Goal: Task Accomplishment & Management: Complete application form

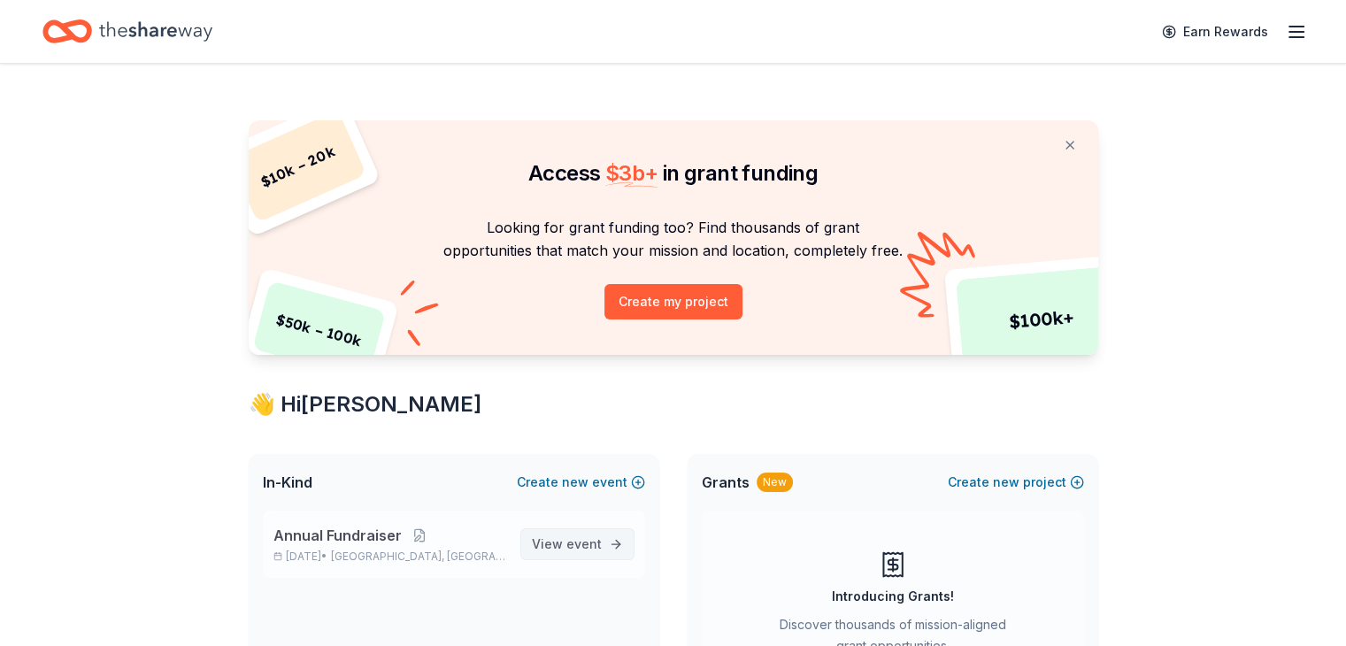
click at [574, 536] on span "event" at bounding box center [584, 543] width 35 height 15
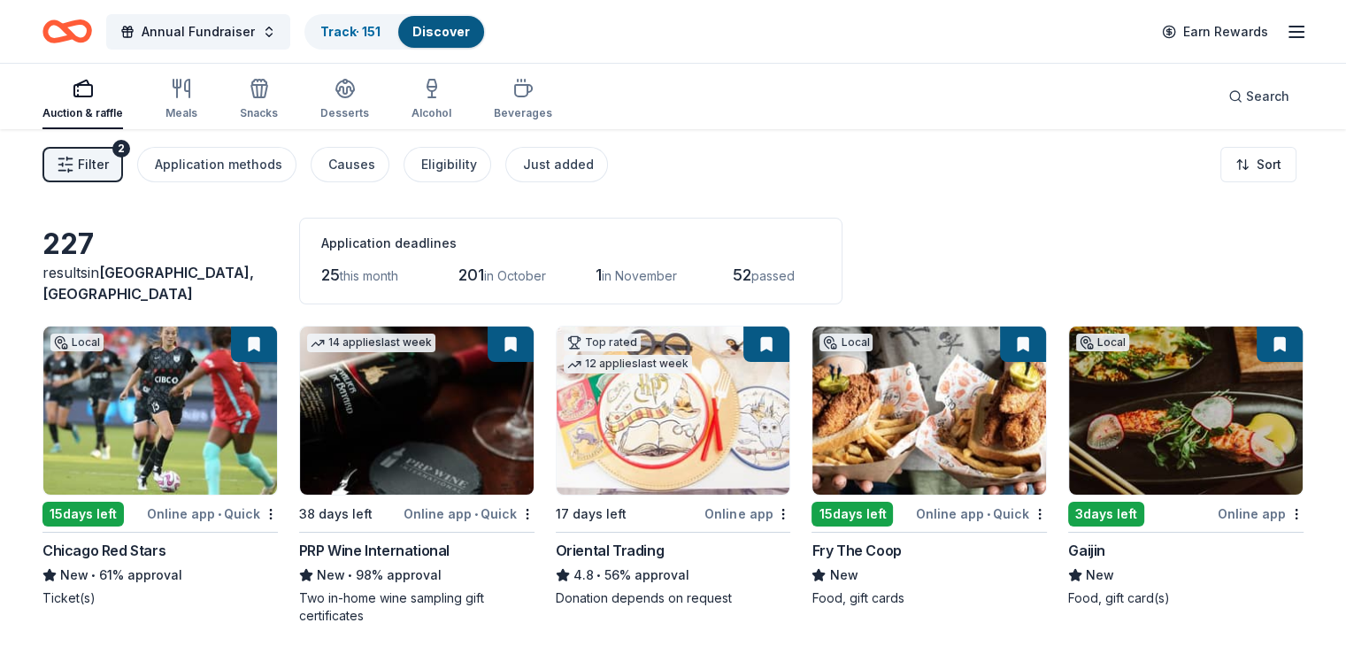
click at [110, 150] on button "Filter 2" at bounding box center [82, 164] width 81 height 35
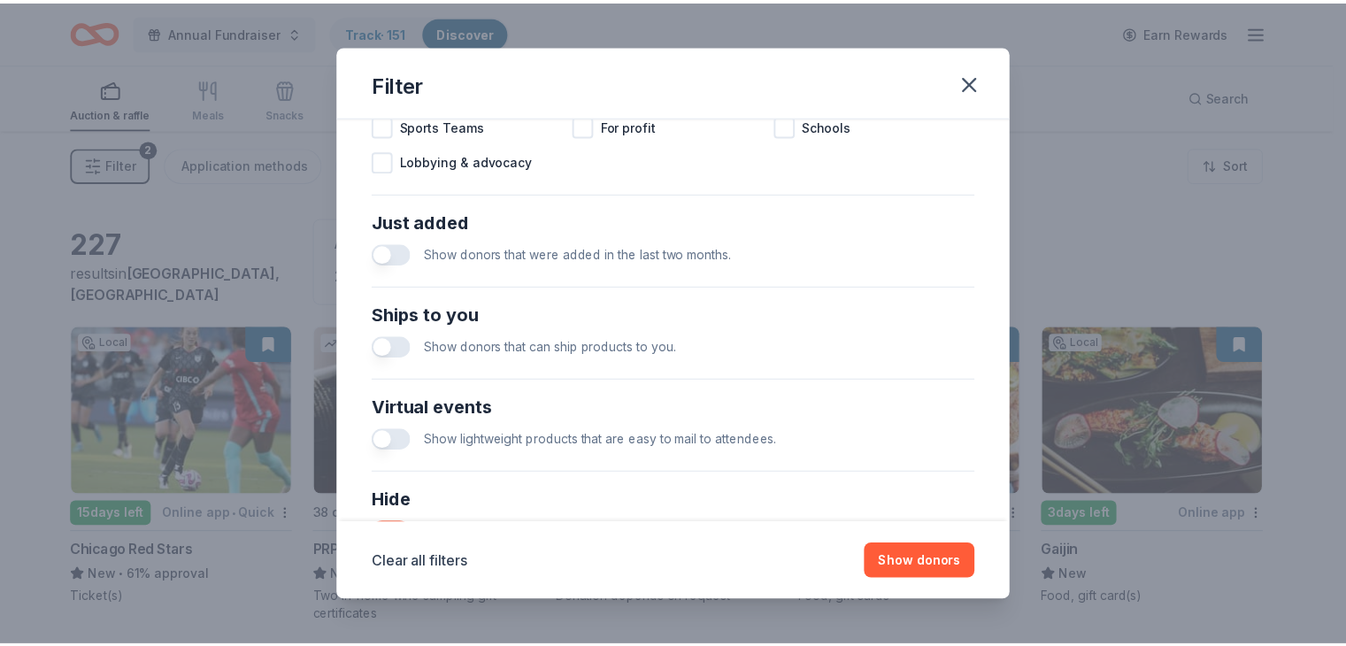
scroll to position [759, 0]
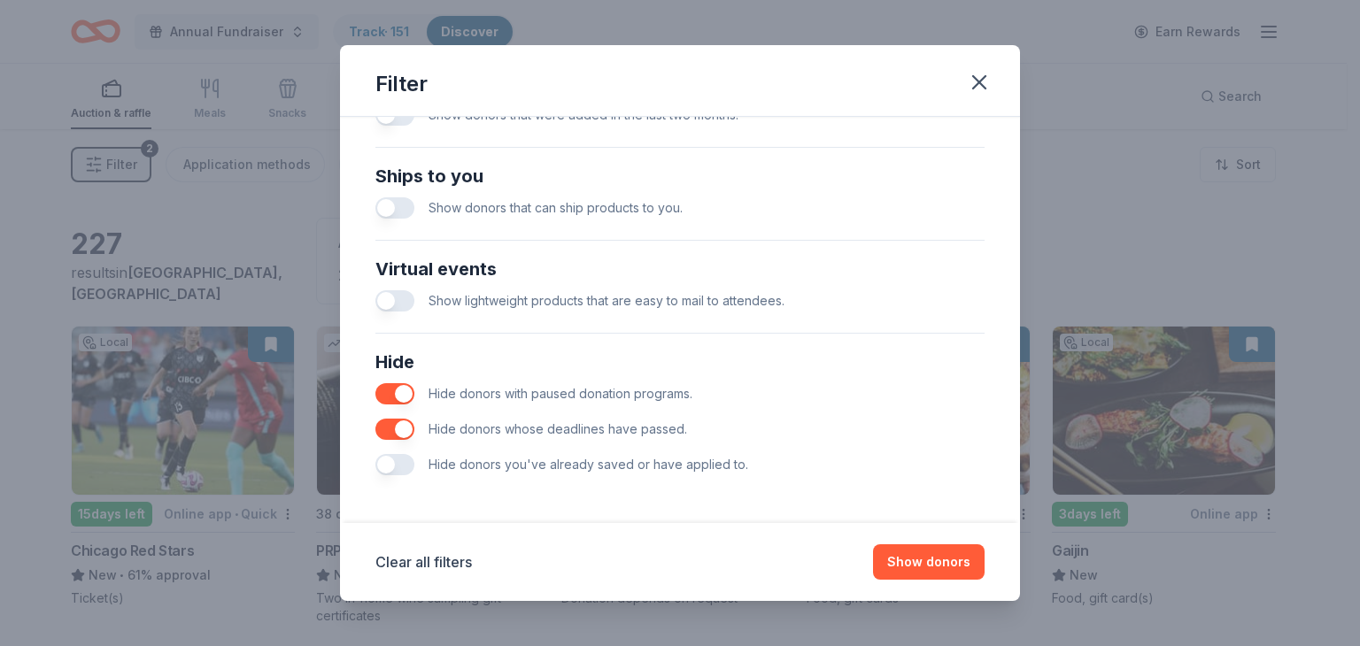
click at [382, 460] on button "button" at bounding box center [394, 464] width 39 height 21
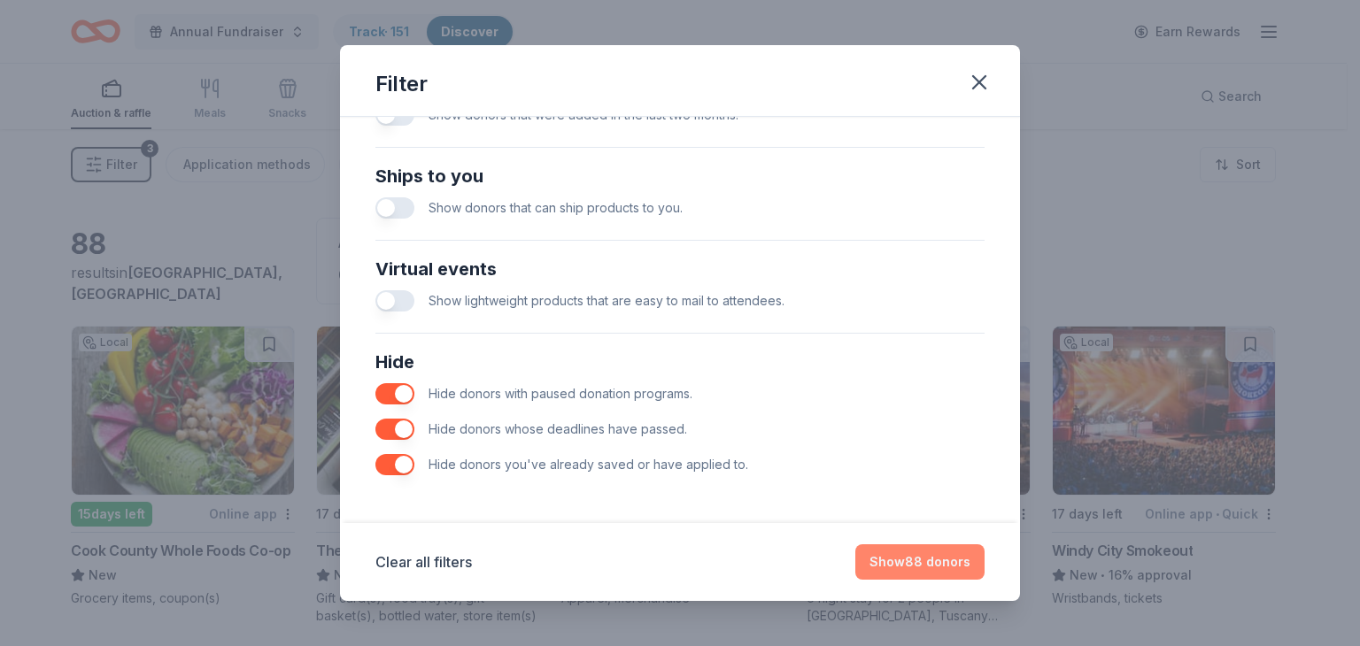
click at [947, 559] on button "Show 88 donors" at bounding box center [919, 561] width 129 height 35
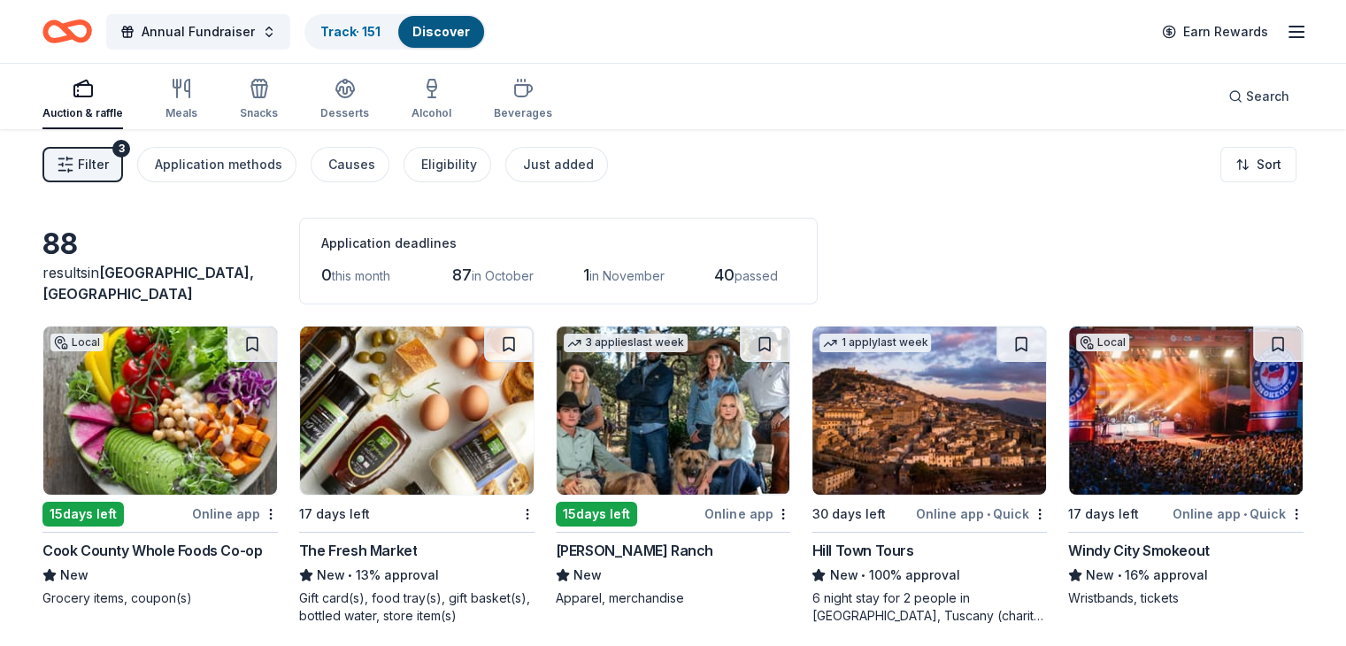
click at [183, 401] on img at bounding box center [160, 411] width 234 height 168
click at [262, 337] on button at bounding box center [253, 344] width 50 height 35
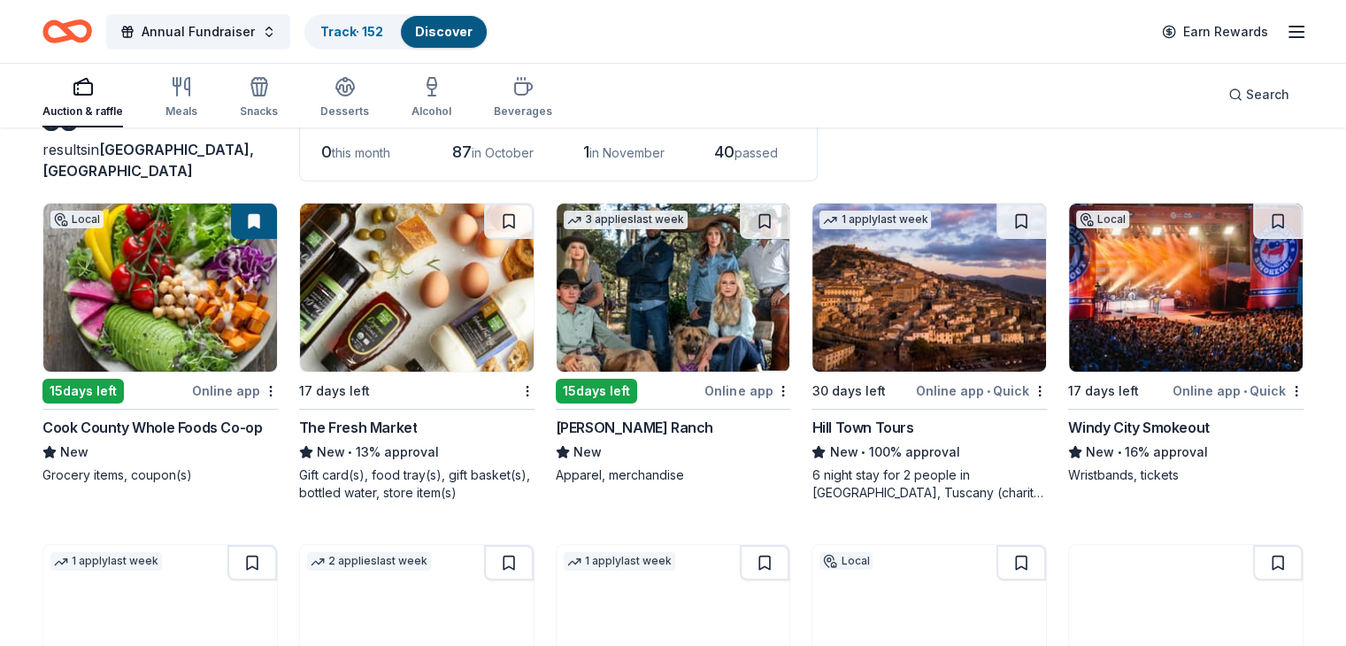
scroll to position [124, 0]
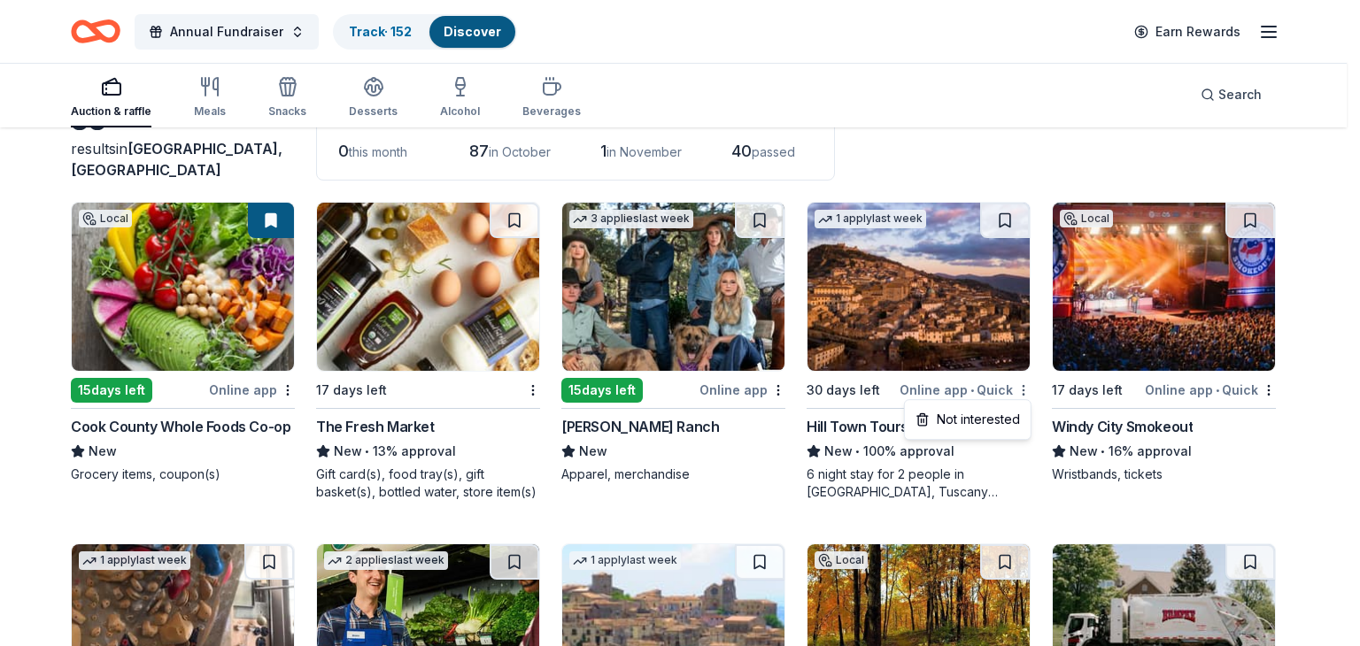
click at [1022, 387] on html "Annual Fundraiser Track · 152 Discover Earn Rewards Auction & raffle Meals Snac…" at bounding box center [680, 199] width 1360 height 646
click at [981, 425] on div "Not interested" at bounding box center [967, 420] width 119 height 32
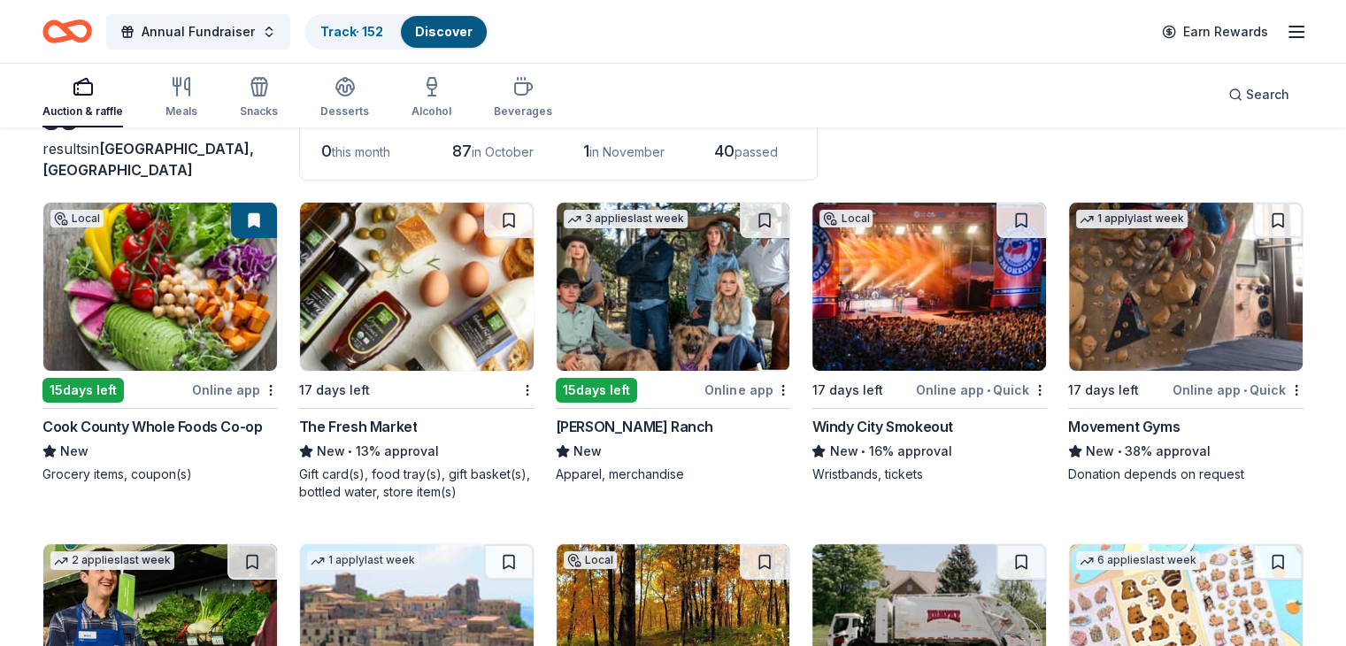
click at [370, 425] on div "The Fresh Market" at bounding box center [358, 426] width 119 height 21
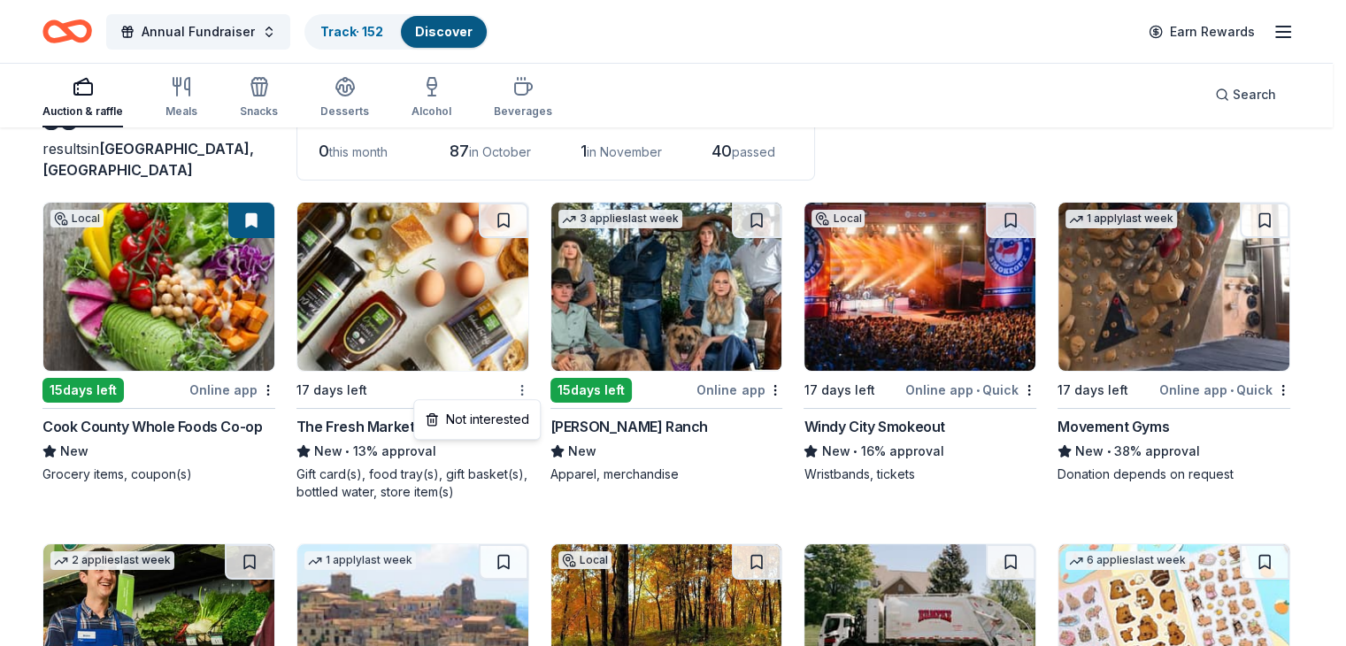
click at [535, 390] on html "Annual Fundraiser Track · 152 Discover Earn Rewards Auction & raffle Meals Snac…" at bounding box center [673, 199] width 1346 height 646
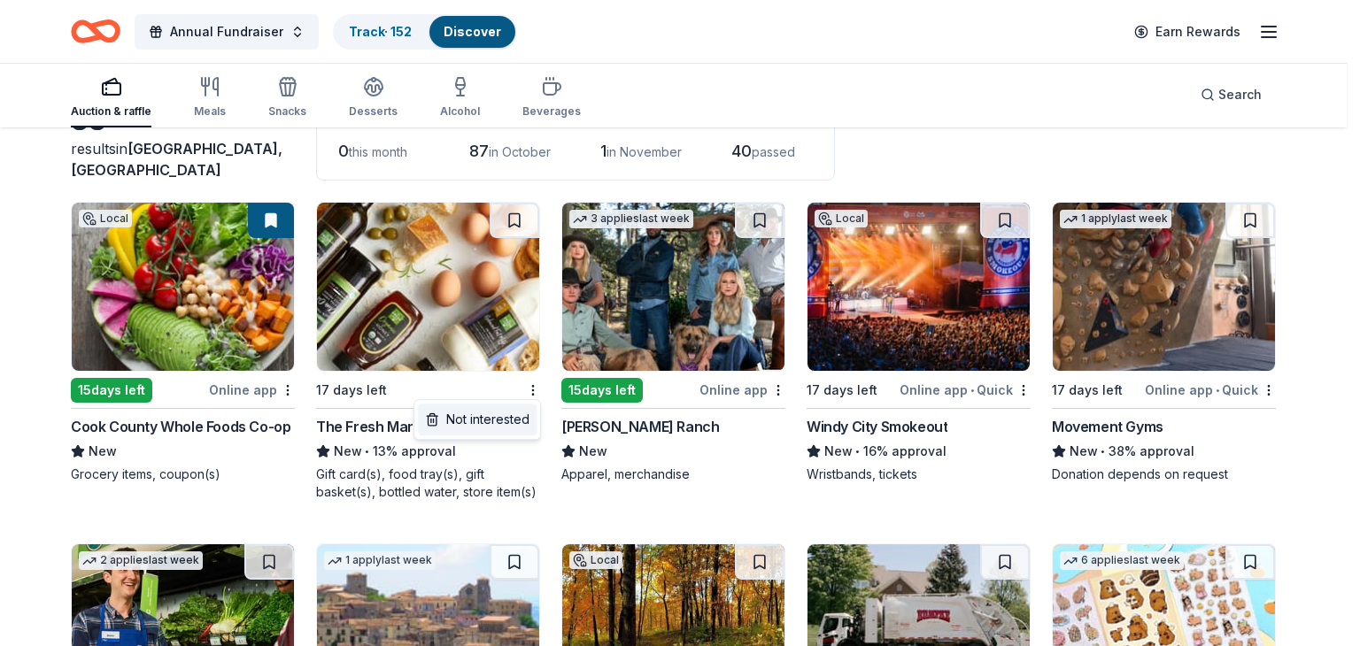
click at [500, 418] on div "Not interested" at bounding box center [477, 420] width 119 height 32
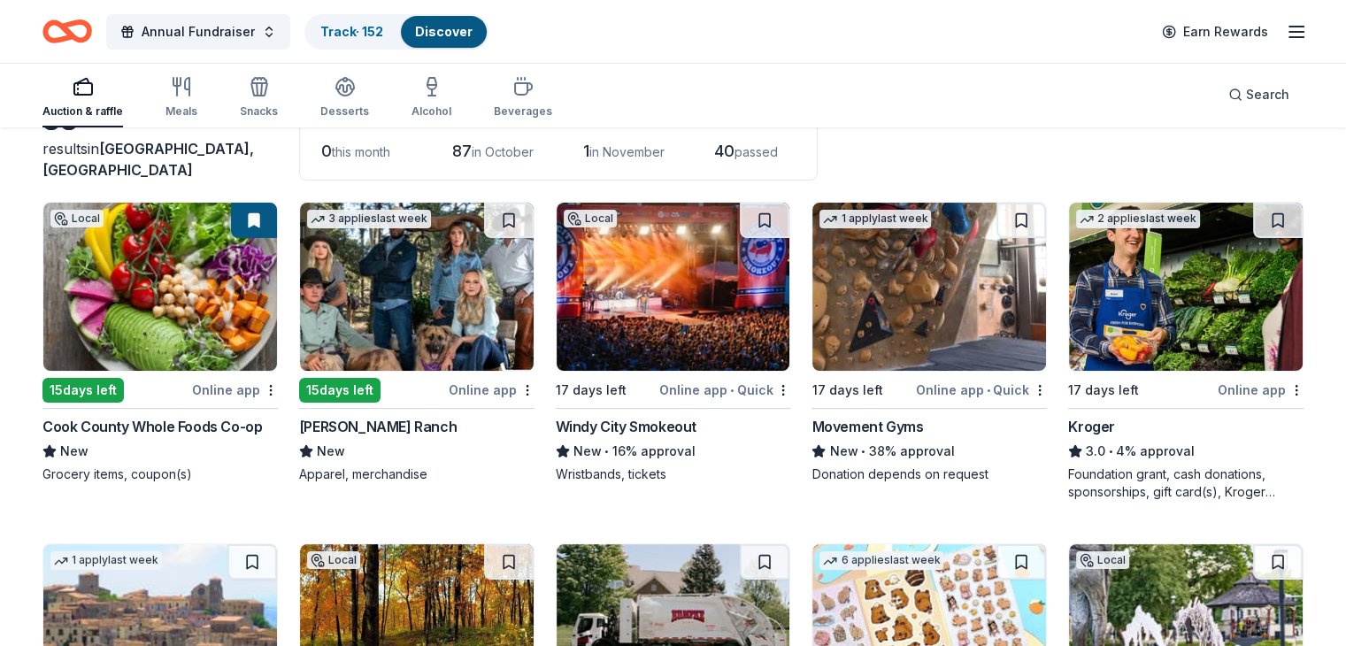
click at [398, 296] on img at bounding box center [417, 287] width 234 height 168
click at [515, 218] on button at bounding box center [509, 220] width 50 height 35
click at [659, 328] on img at bounding box center [674, 287] width 234 height 168
click at [760, 224] on button at bounding box center [765, 220] width 50 height 35
click at [902, 305] on img at bounding box center [930, 287] width 234 height 168
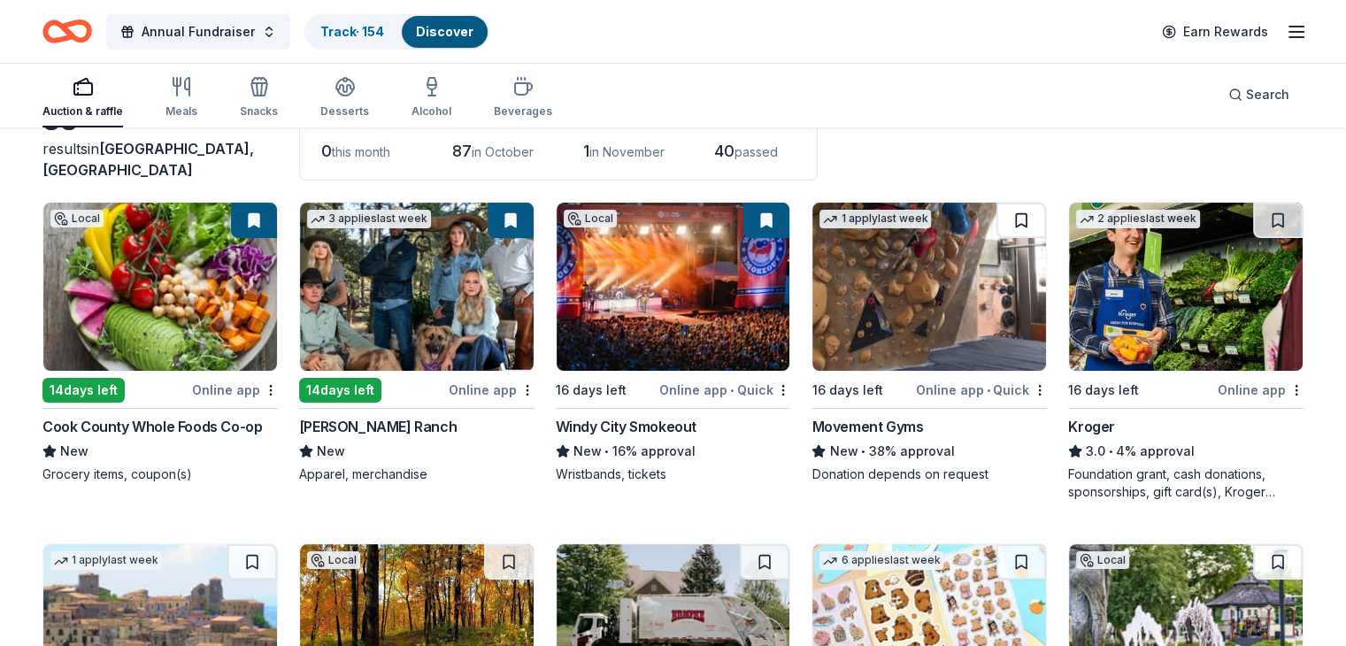
click at [1006, 217] on button at bounding box center [1022, 220] width 50 height 35
click at [1161, 306] on img at bounding box center [1186, 287] width 234 height 168
click at [1254, 219] on button at bounding box center [1279, 220] width 50 height 35
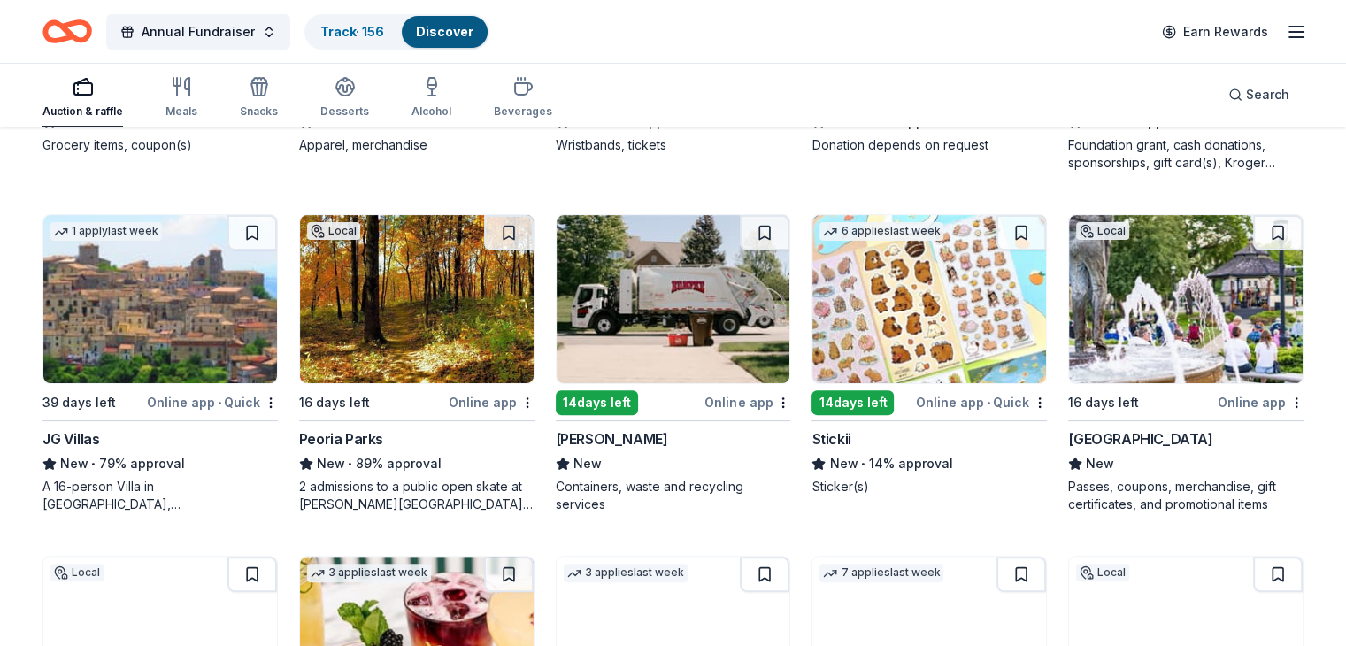
scroll to position [456, 0]
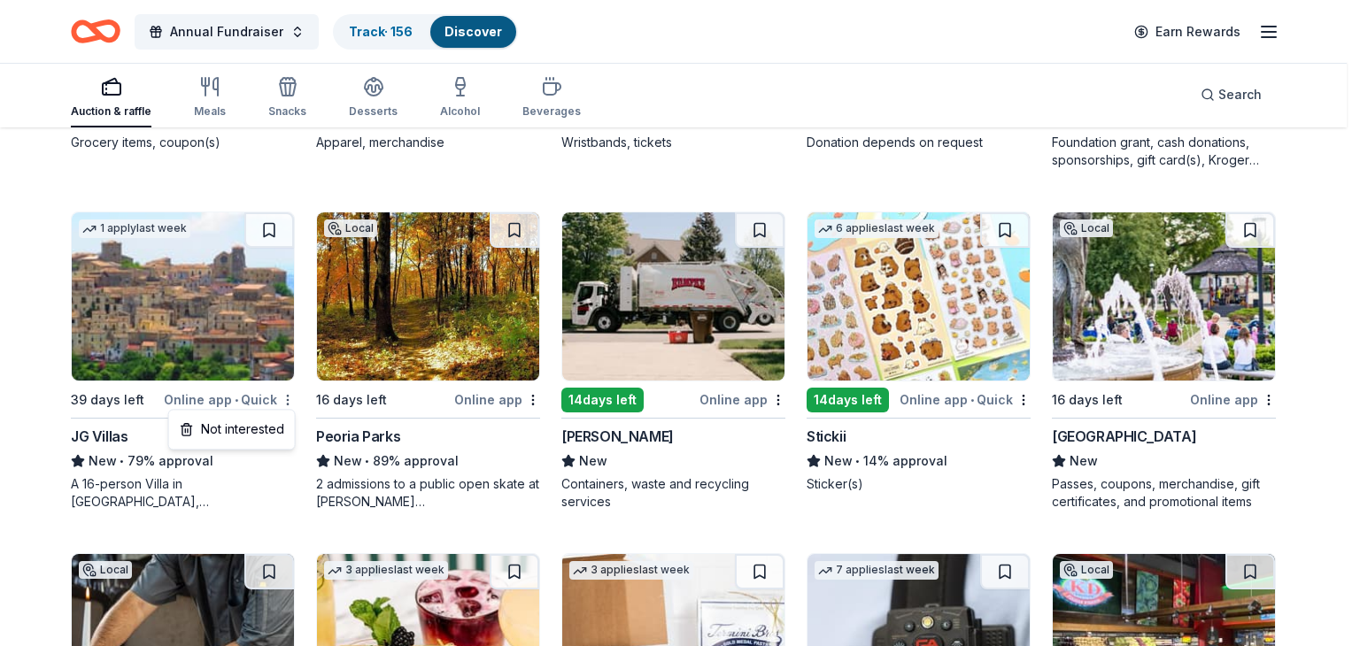
click at [223, 432] on div "Not interested" at bounding box center [232, 429] width 119 height 32
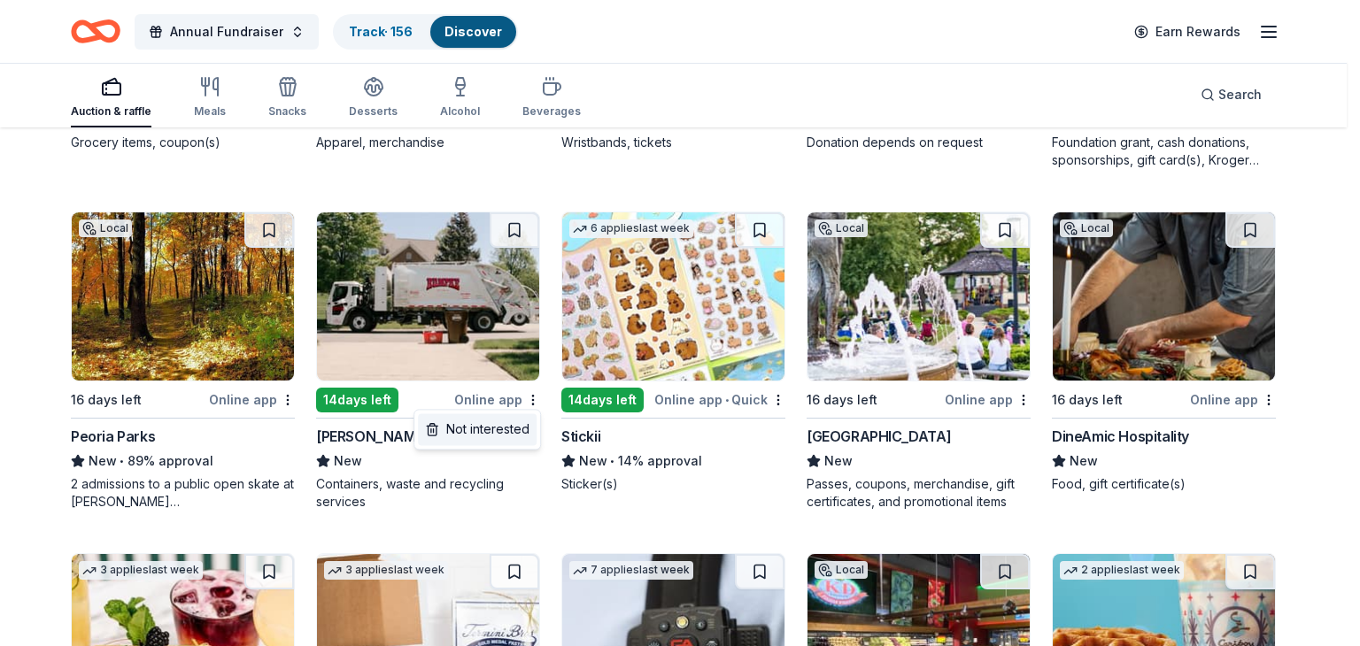
click at [465, 429] on div "Not interested" at bounding box center [477, 429] width 119 height 32
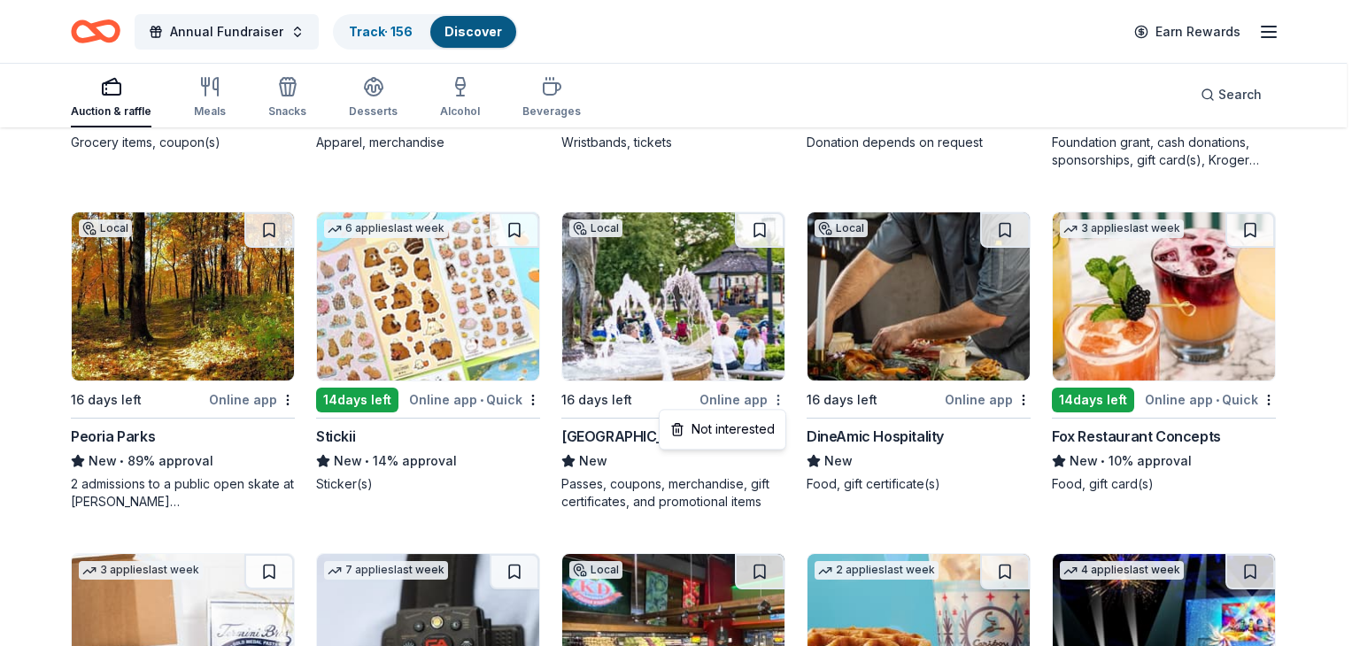
click at [726, 434] on div "Not interested" at bounding box center [722, 429] width 119 height 32
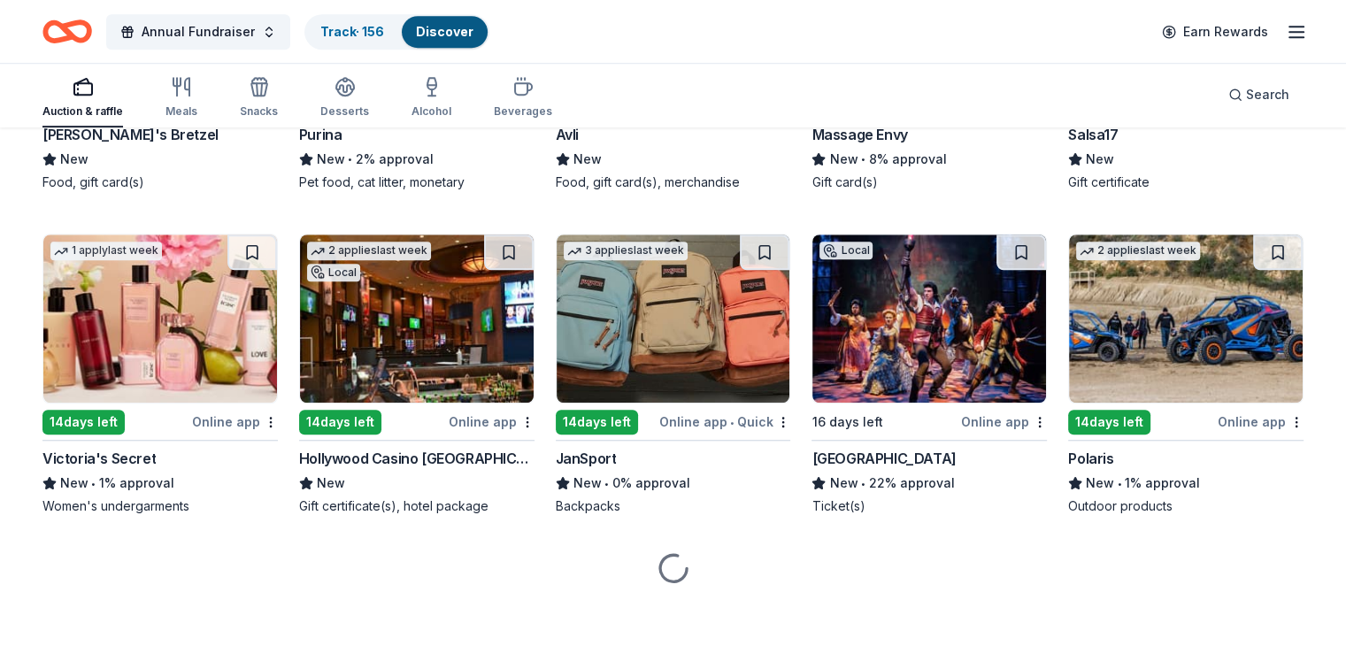
scroll to position [1427, 0]
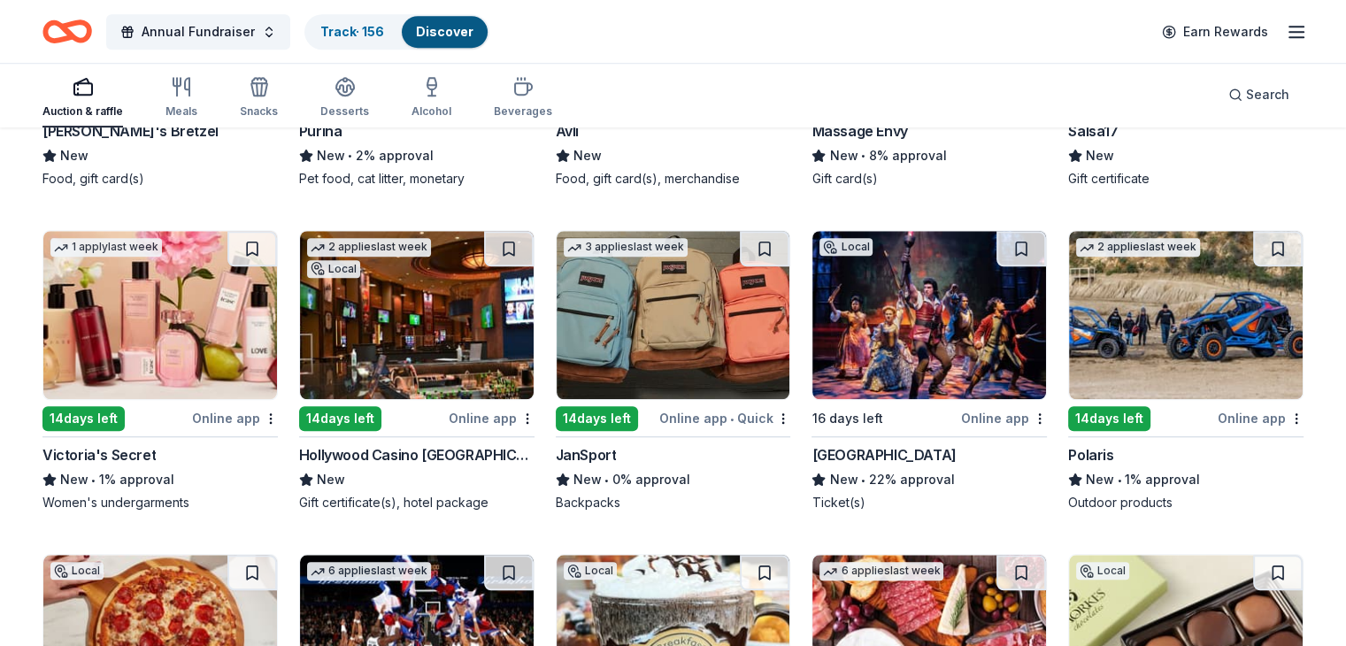
click at [237, 337] on img at bounding box center [160, 315] width 234 height 168
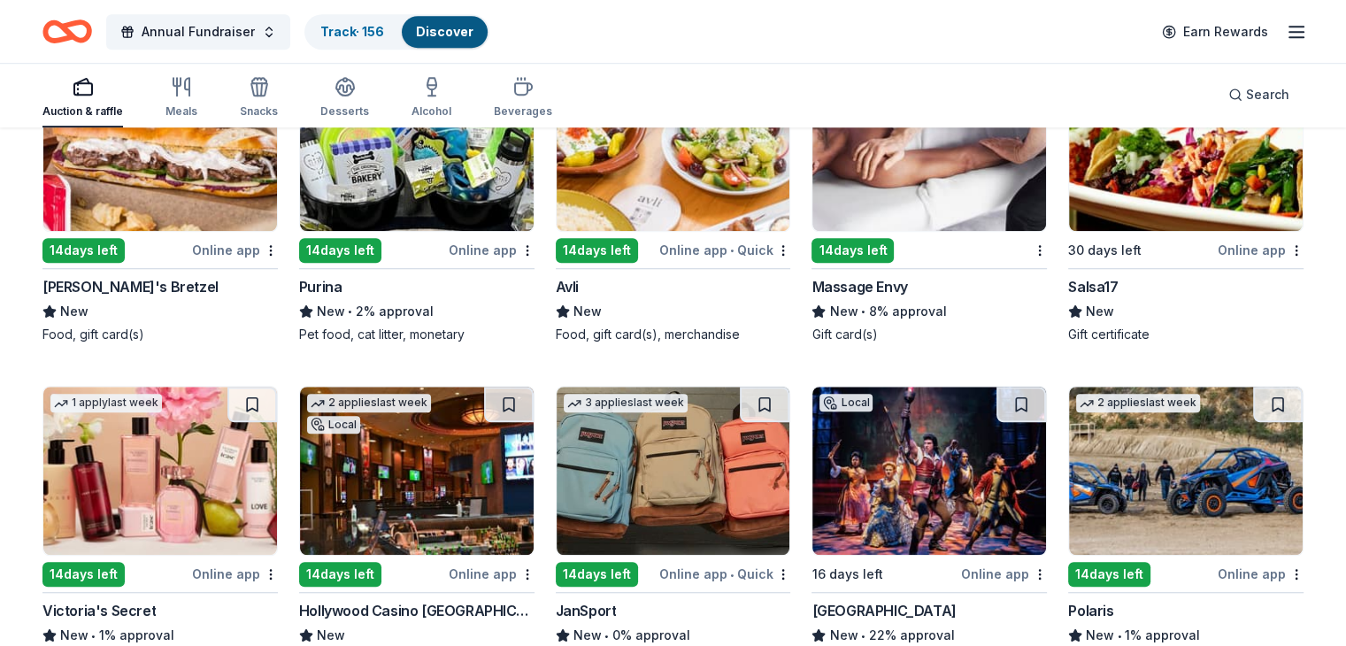
scroll to position [1341, 0]
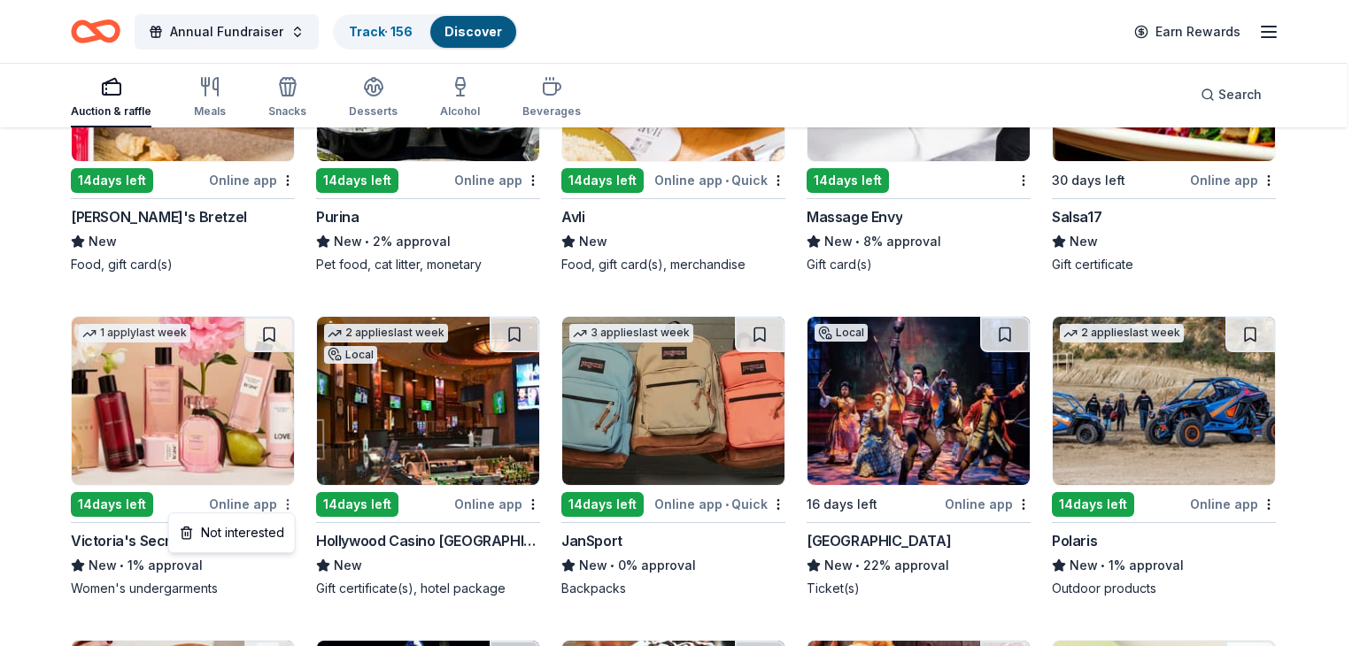
click at [254, 533] on div "Not interested" at bounding box center [232, 533] width 119 height 32
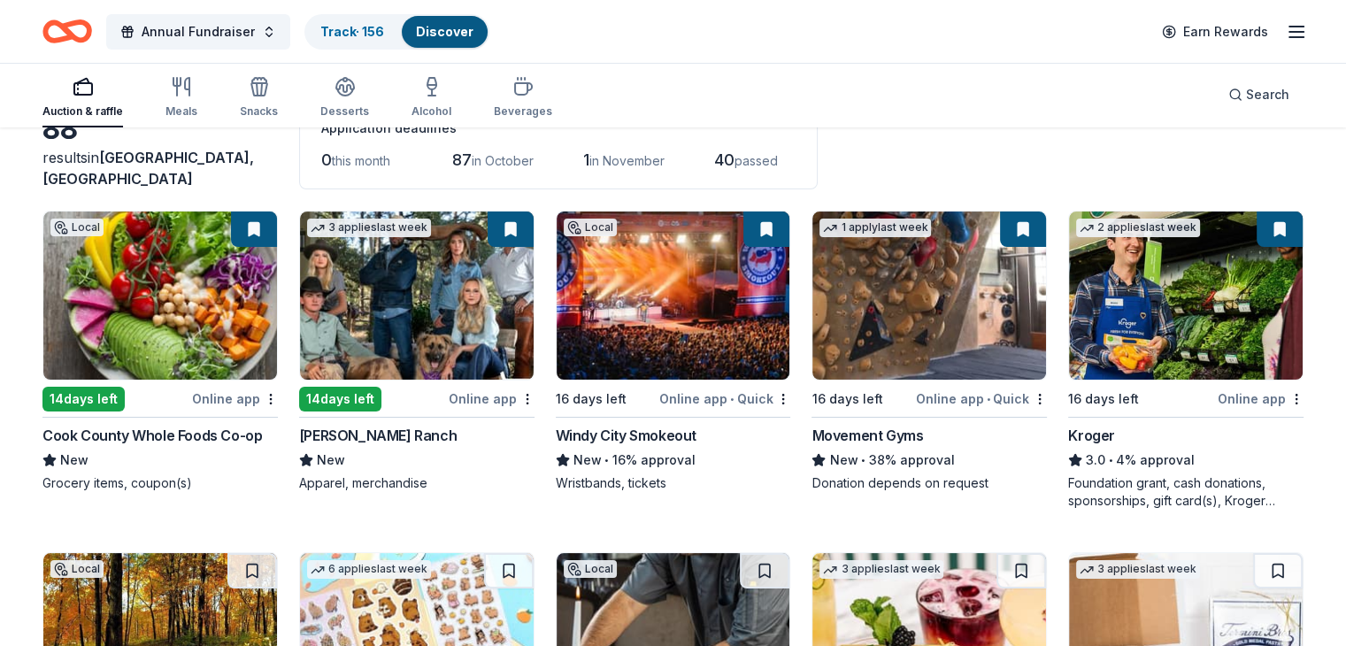
scroll to position [0, 0]
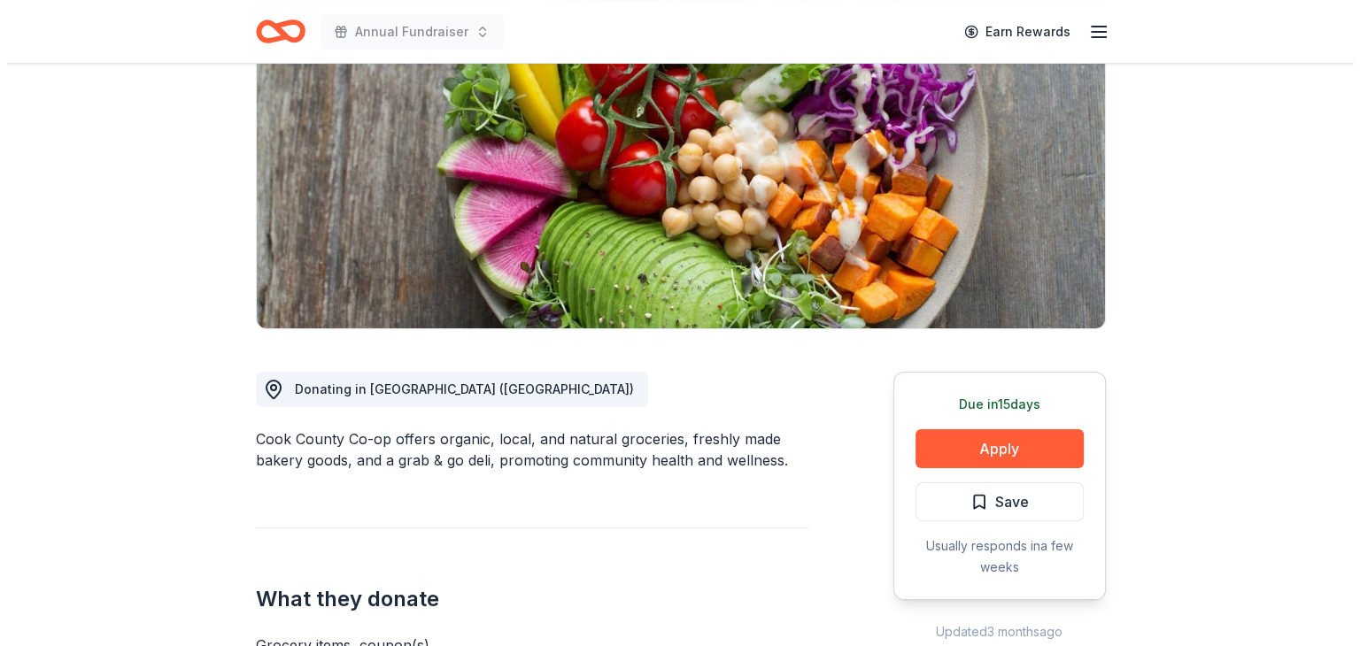
scroll to position [214, 0]
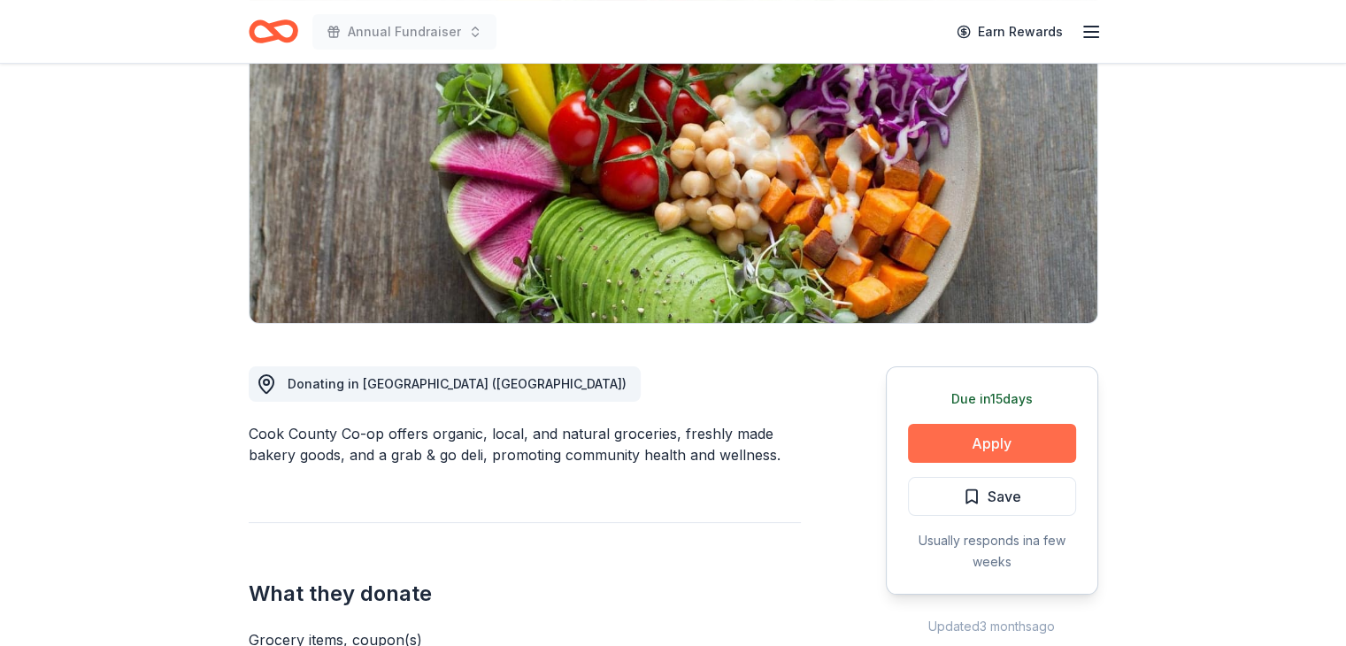
click at [1002, 454] on button "Apply" at bounding box center [992, 443] width 168 height 39
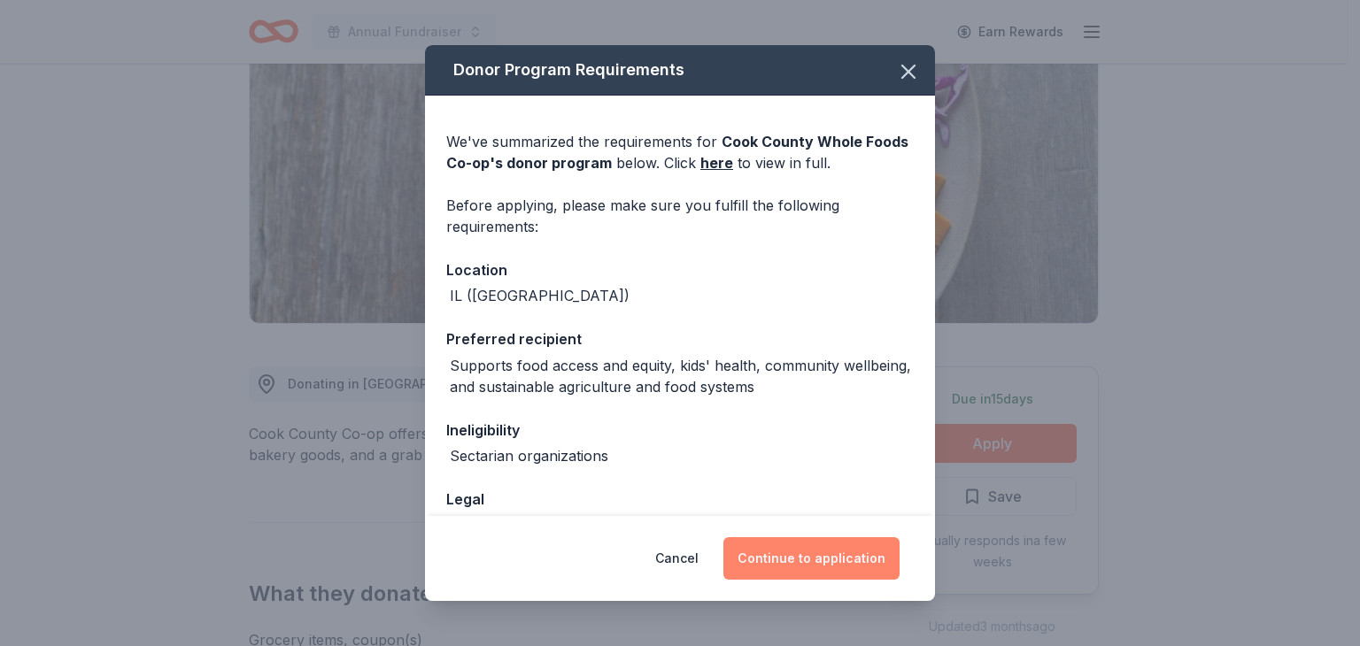
click at [807, 564] on button "Continue to application" at bounding box center [811, 558] width 176 height 42
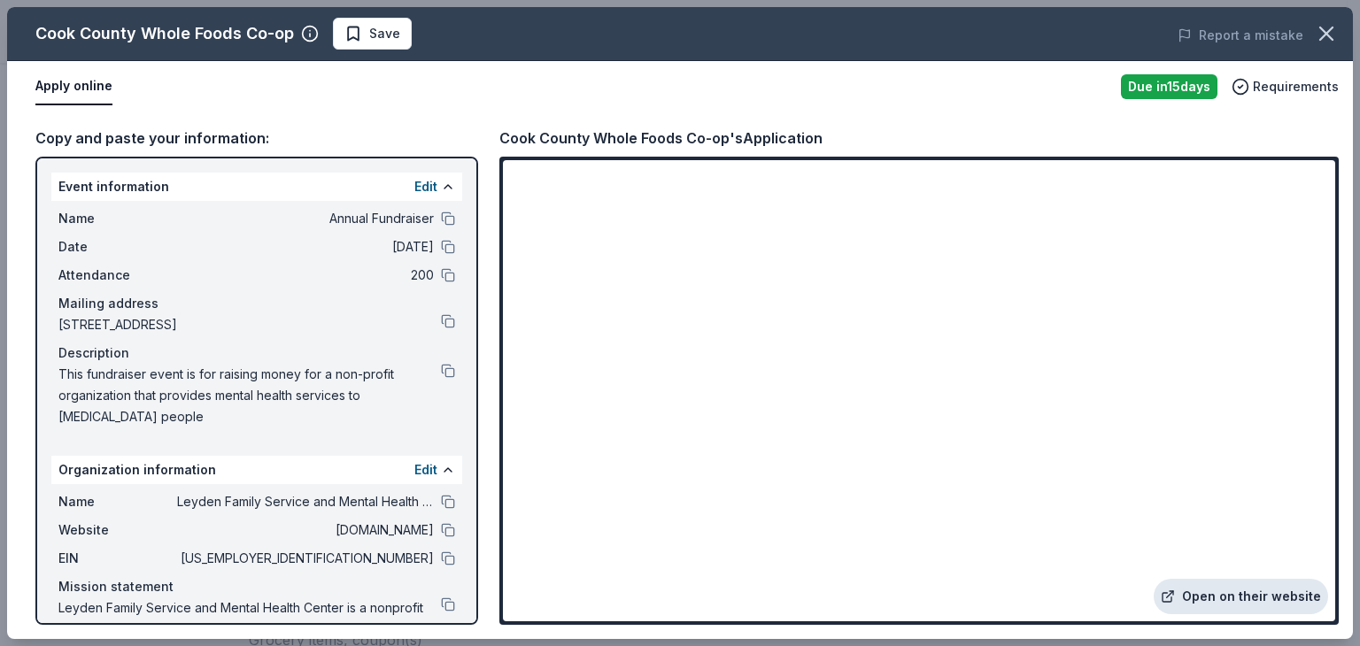
click at [1209, 593] on link "Open on their website" at bounding box center [1241, 596] width 174 height 35
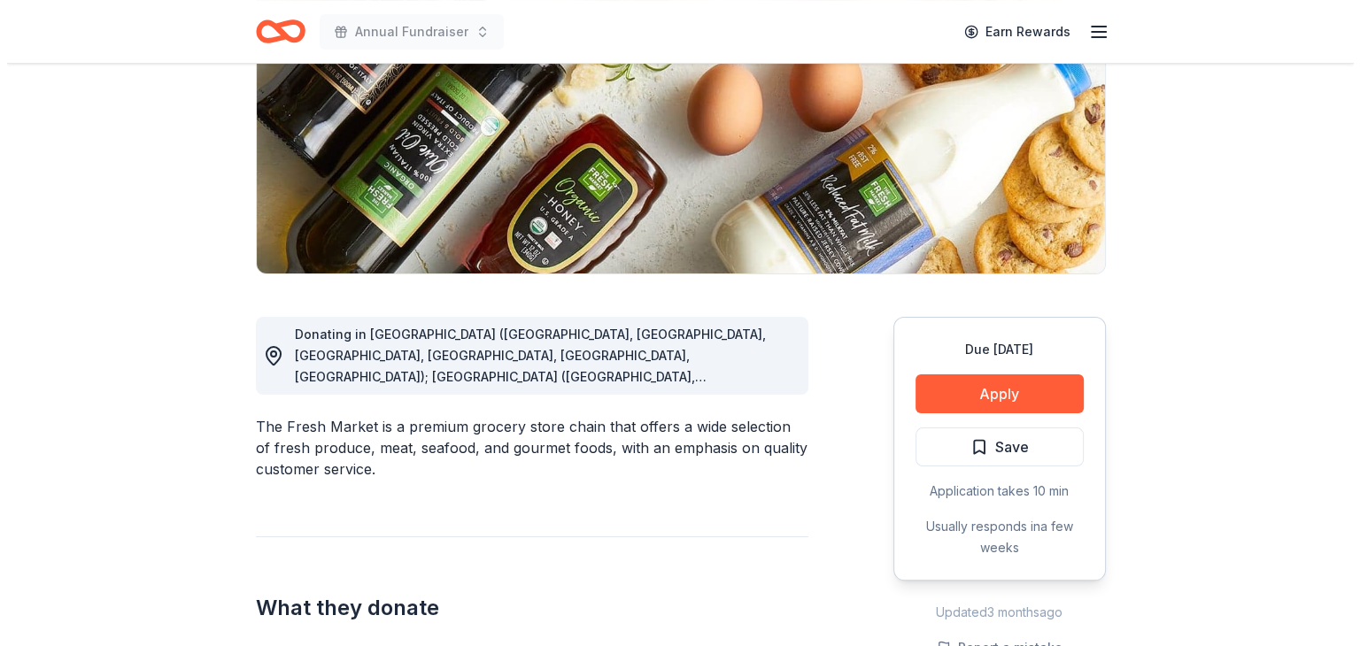
scroll to position [265, 0]
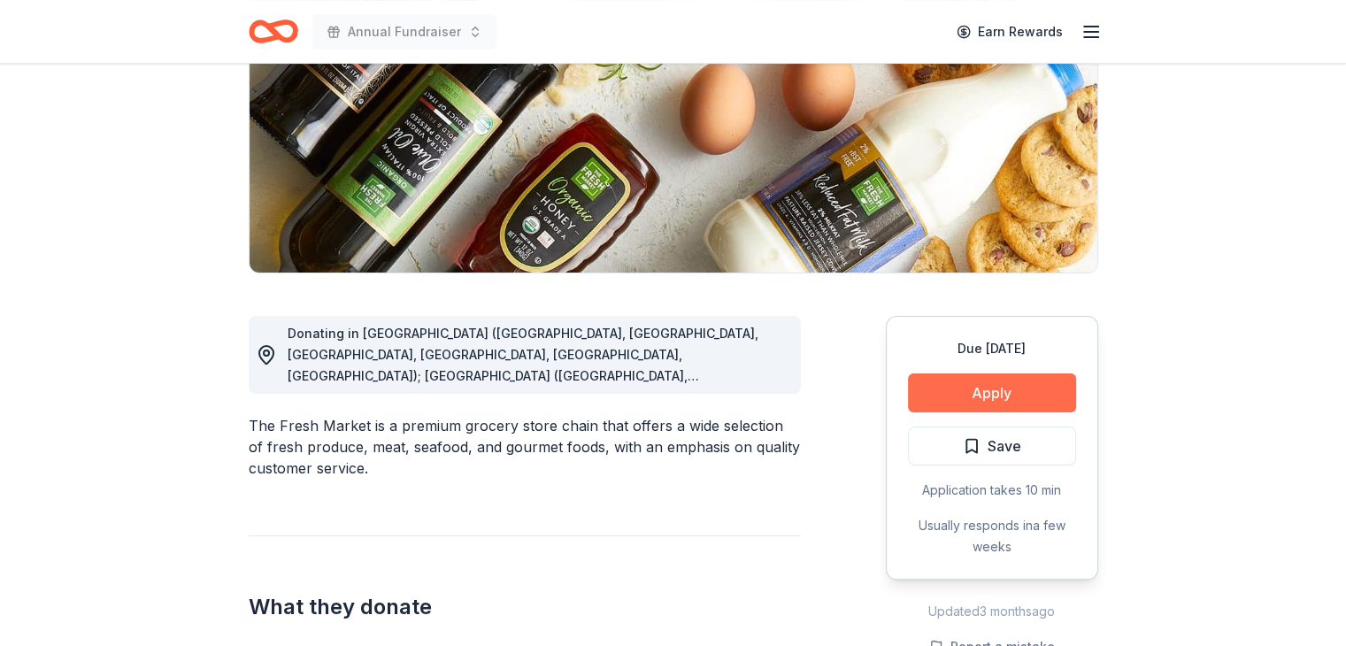
click at [974, 402] on button "Apply" at bounding box center [992, 393] width 168 height 39
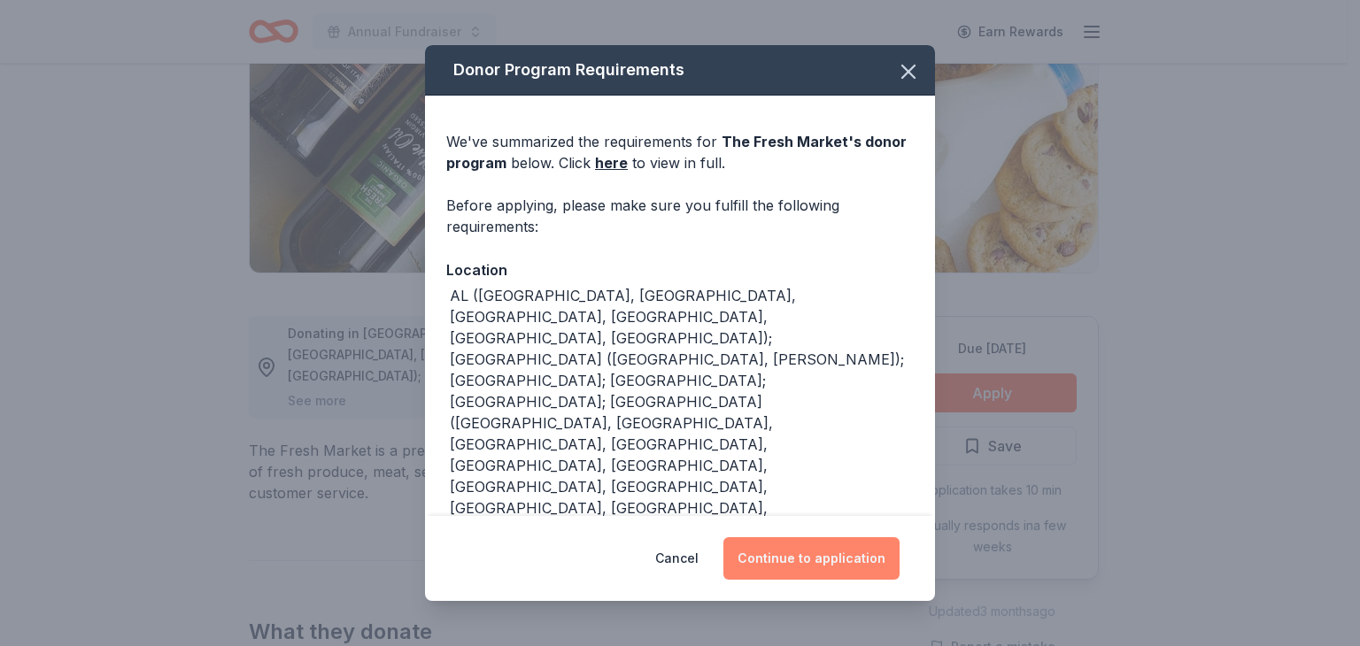
click at [830, 557] on button "Continue to application" at bounding box center [811, 558] width 176 height 42
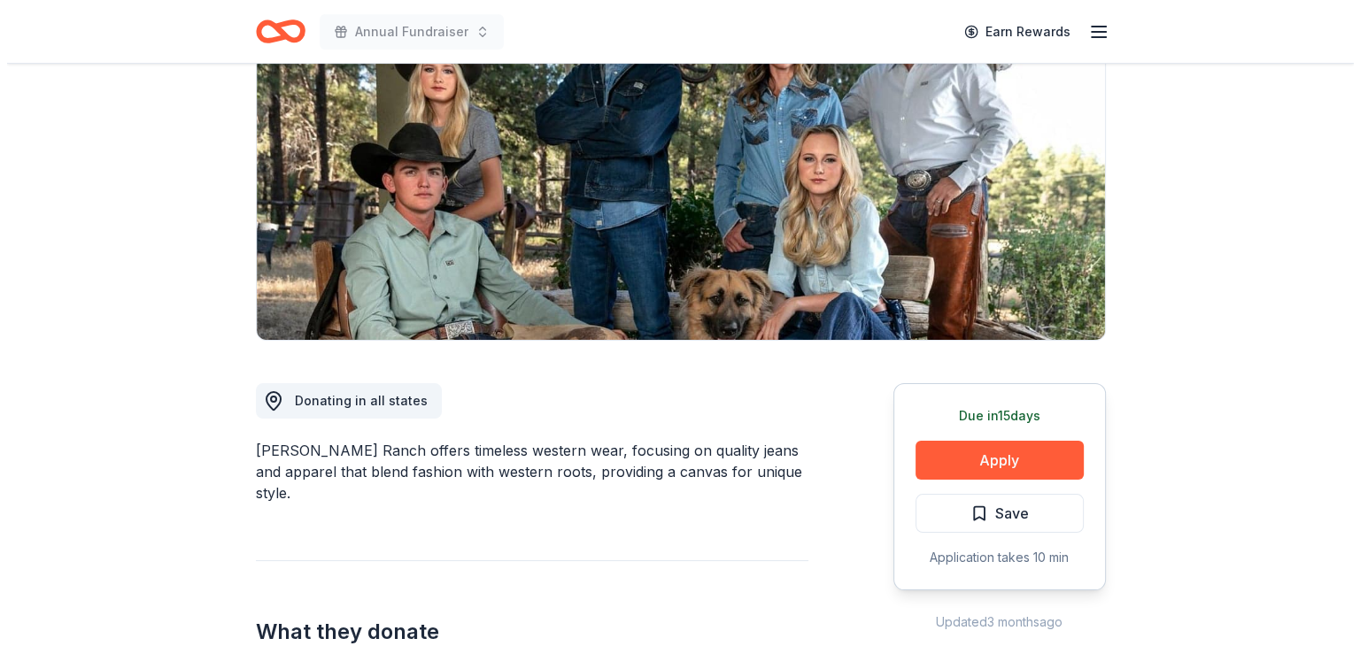
scroll to position [198, 0]
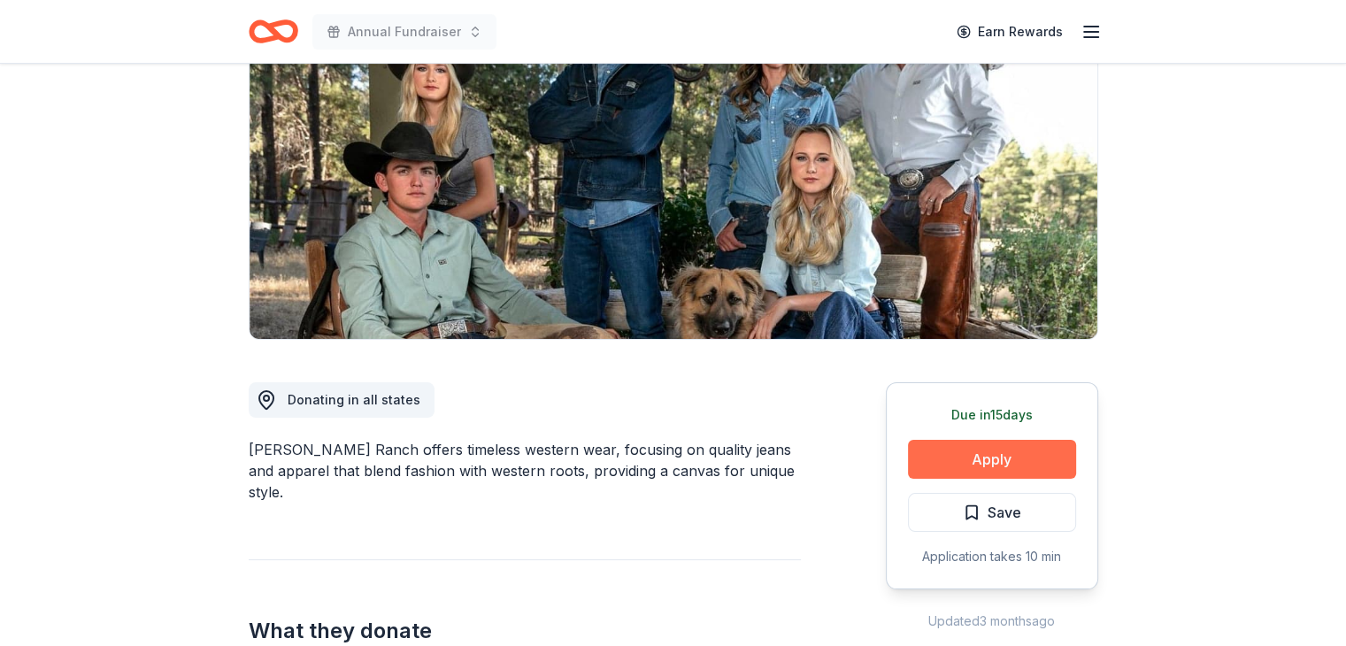
click at [1030, 451] on button "Apply" at bounding box center [992, 459] width 168 height 39
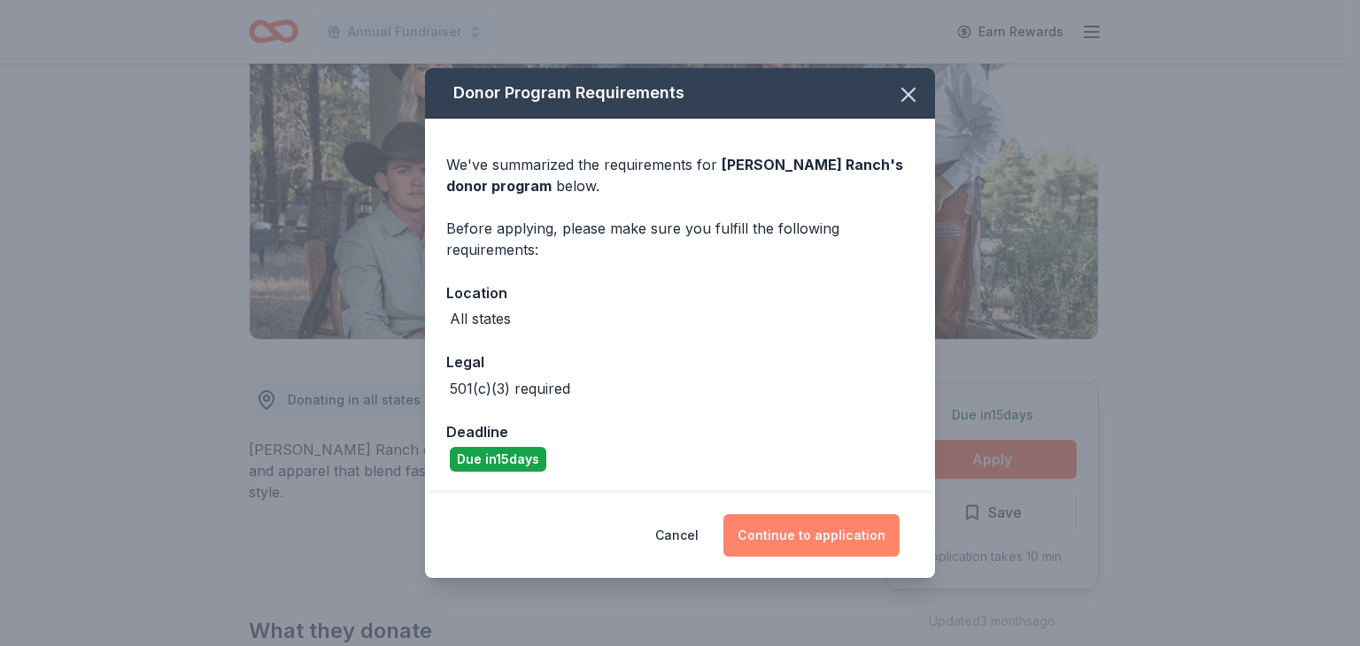
click at [814, 525] on button "Continue to application" at bounding box center [811, 535] width 176 height 42
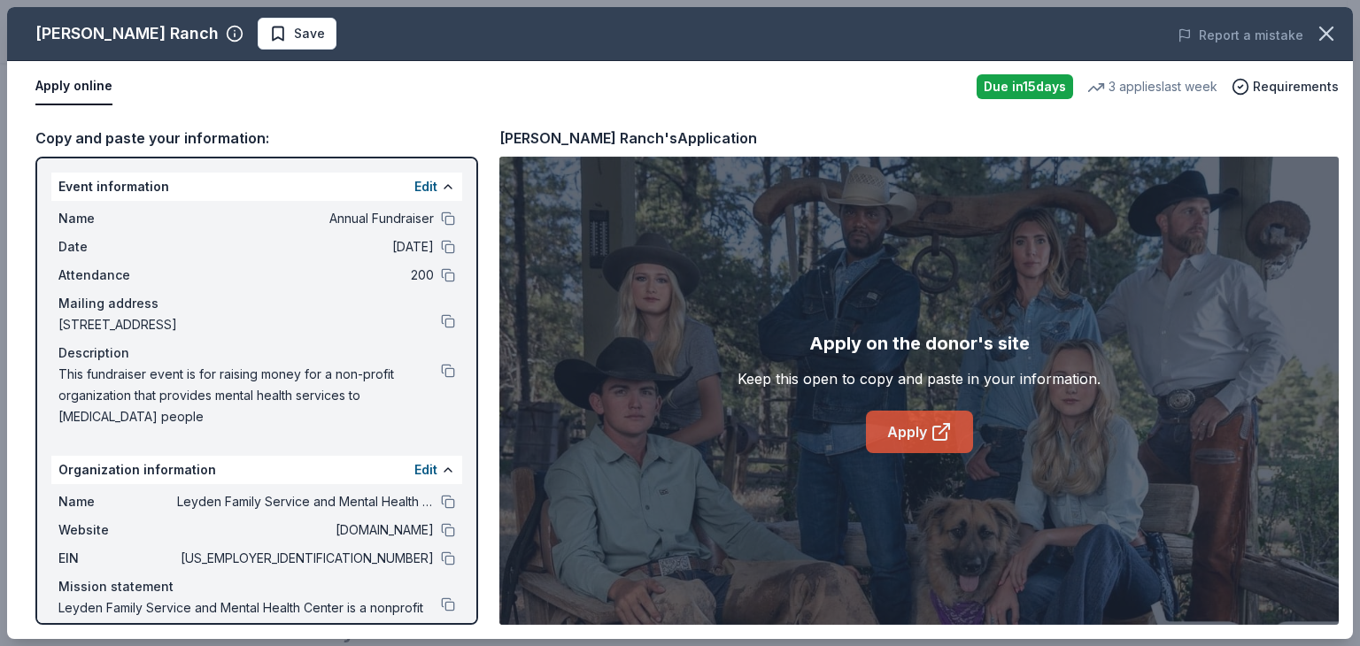
click at [903, 439] on link "Apply" at bounding box center [919, 432] width 107 height 42
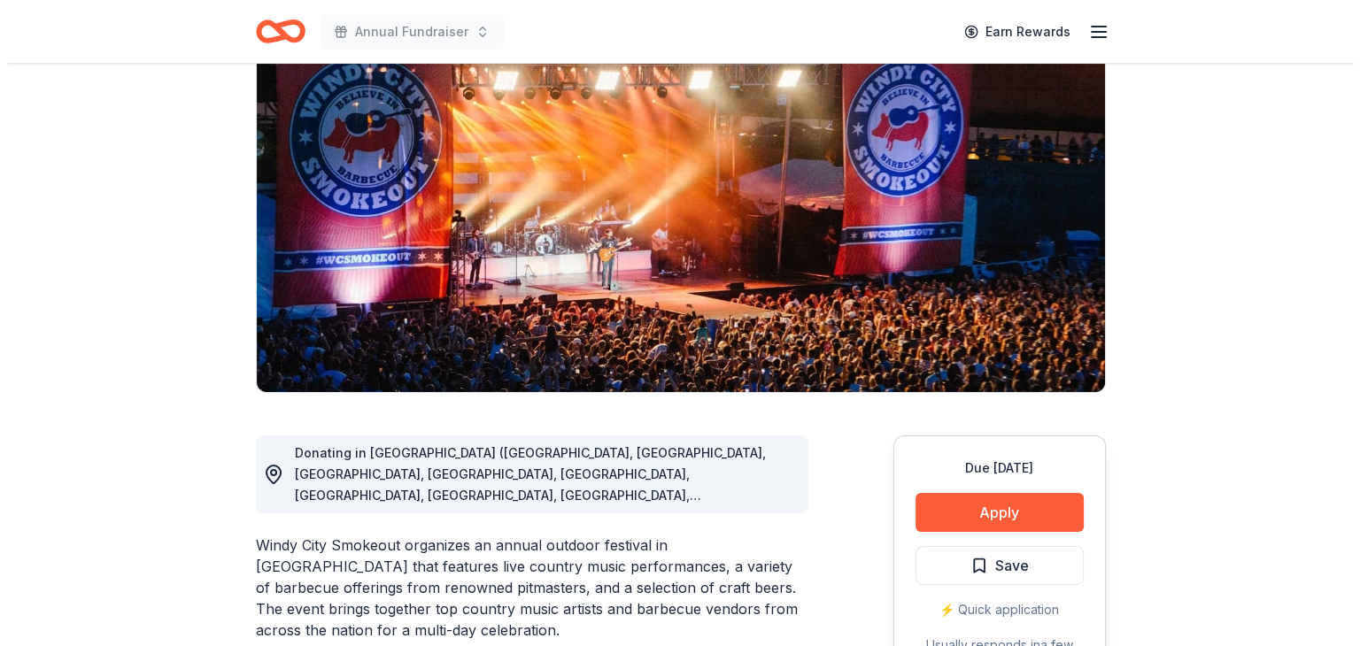
scroll to position [145, 0]
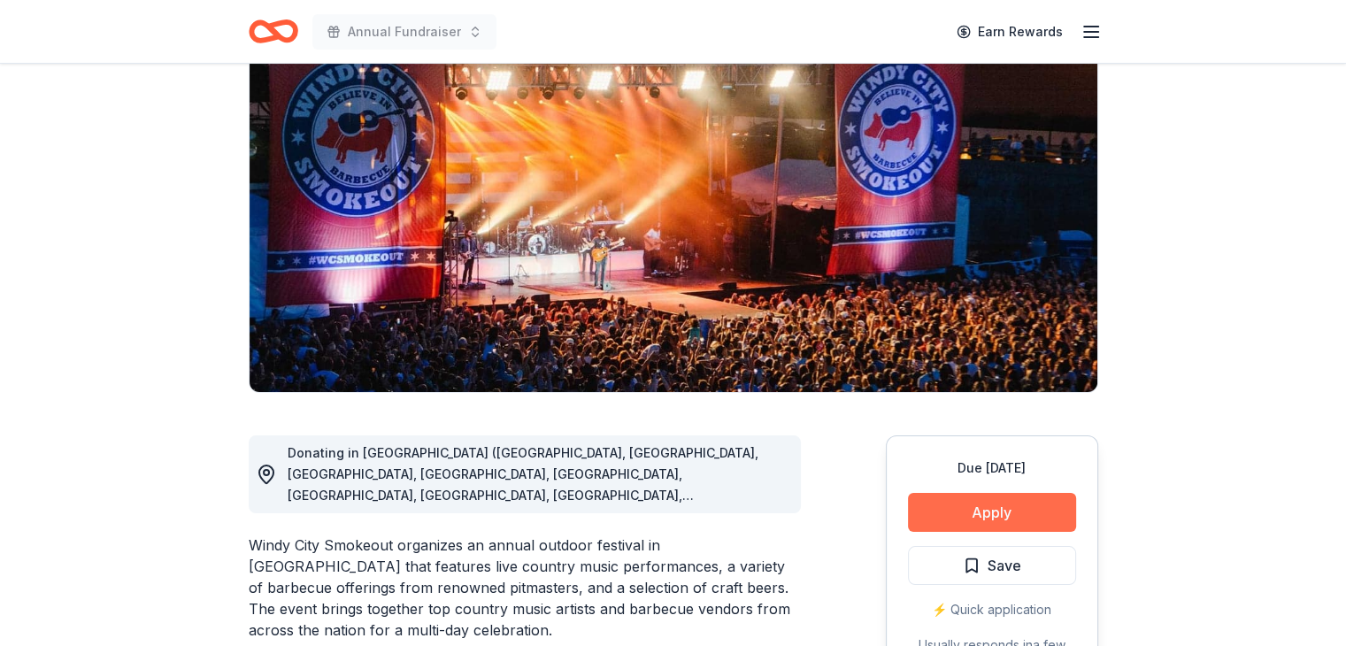
click at [1032, 513] on button "Apply" at bounding box center [992, 512] width 168 height 39
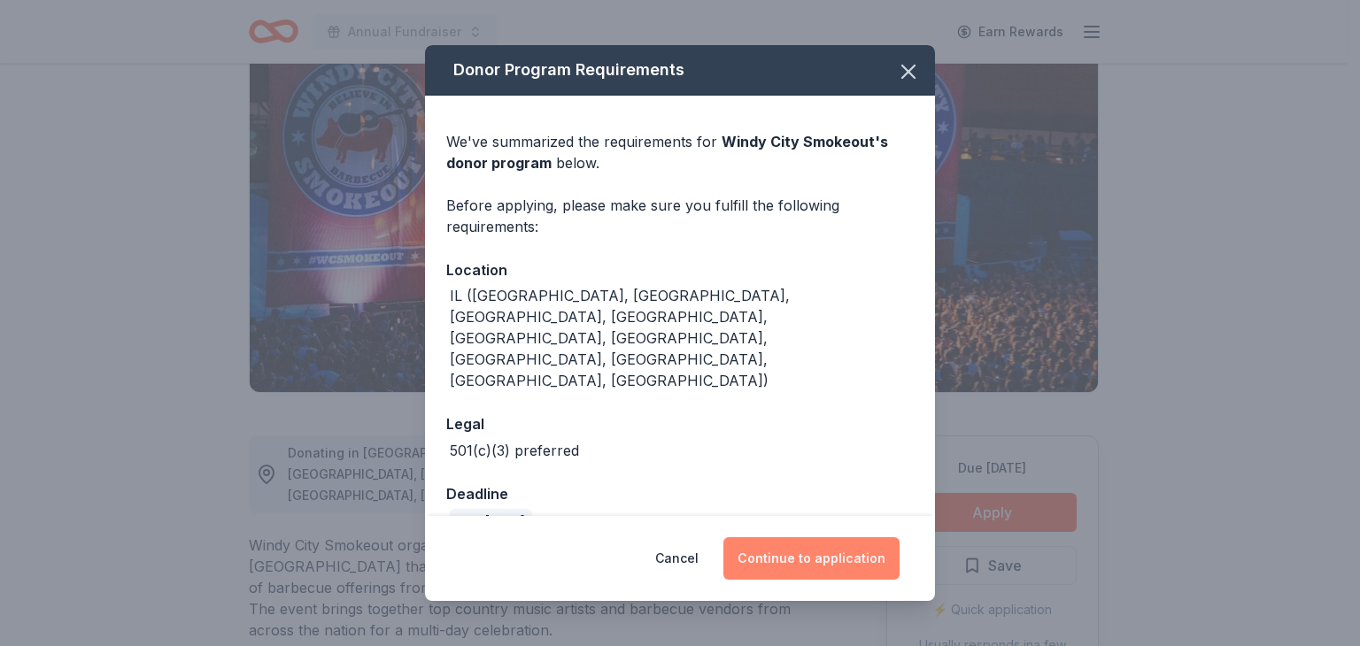
click at [846, 552] on button "Continue to application" at bounding box center [811, 558] width 176 height 42
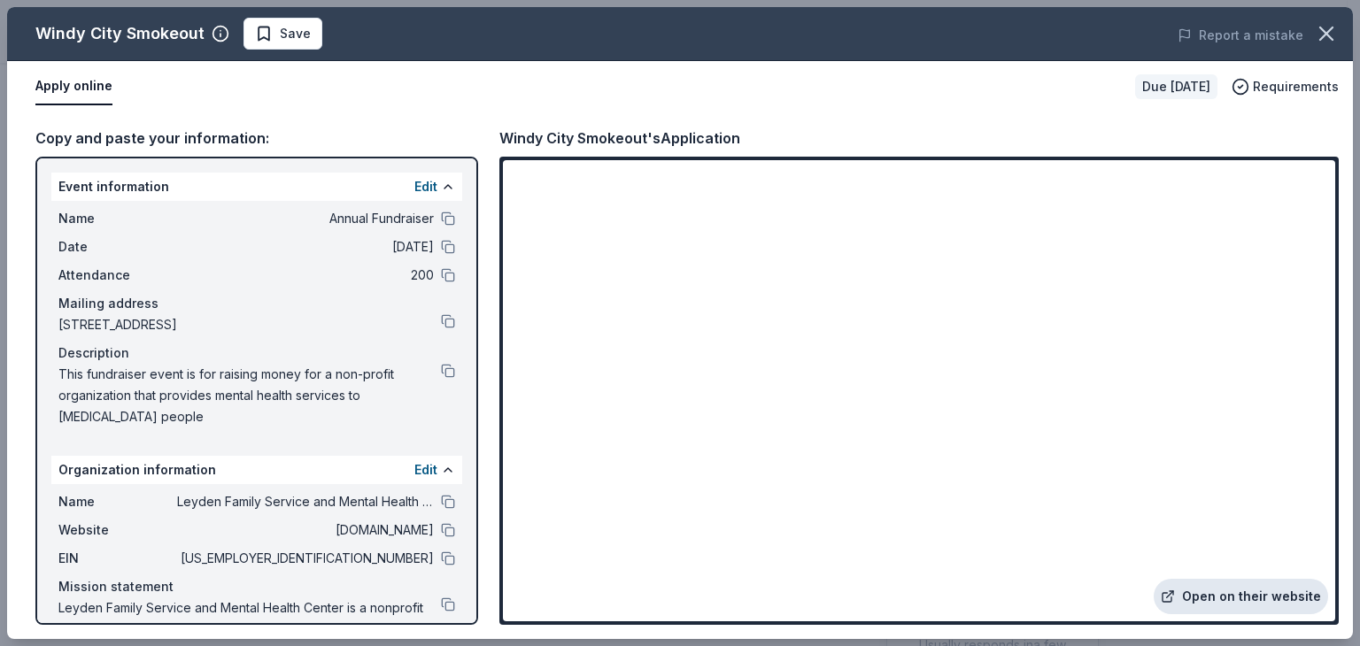
click at [1235, 595] on link "Open on their website" at bounding box center [1241, 596] width 174 height 35
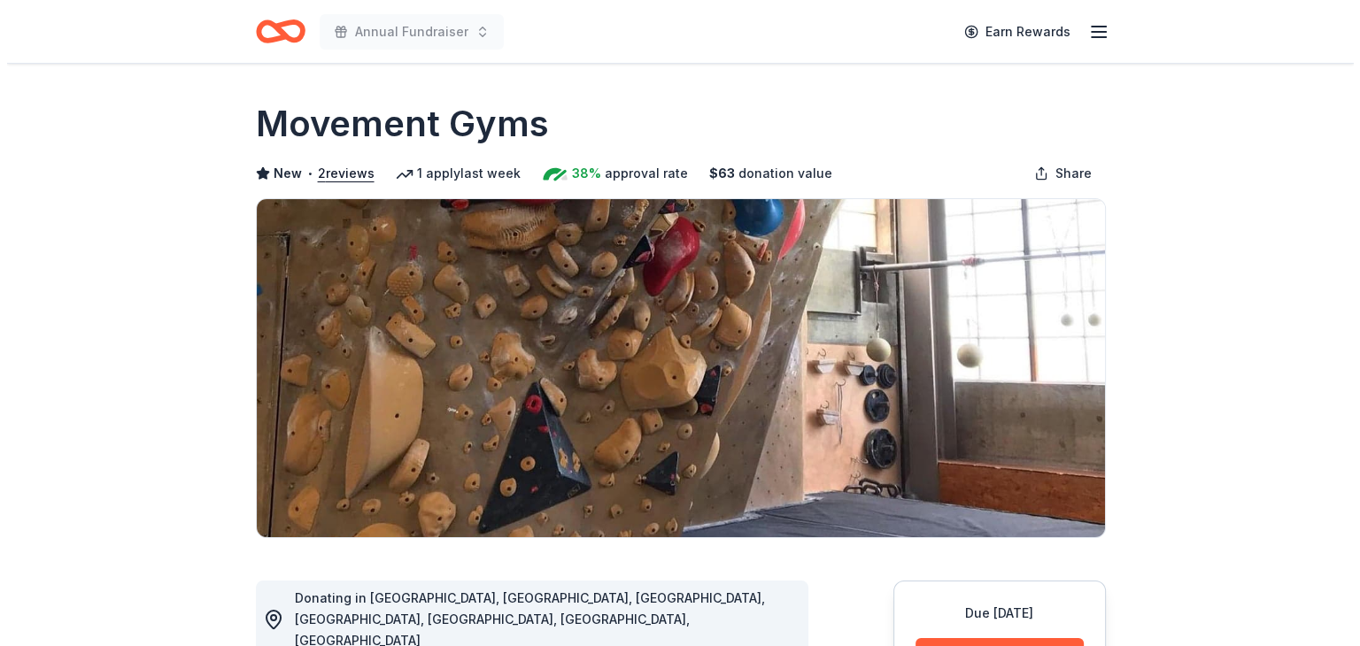
scroll to position [243, 0]
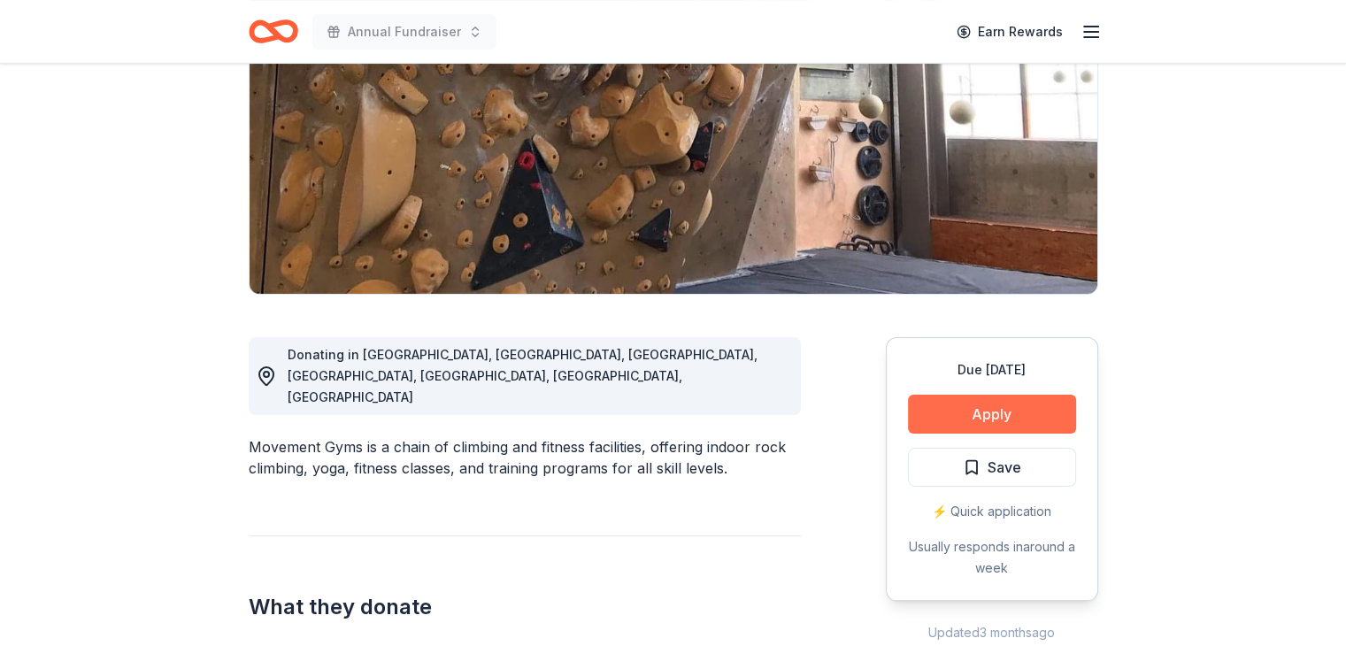
click at [998, 421] on button "Apply" at bounding box center [992, 414] width 168 height 39
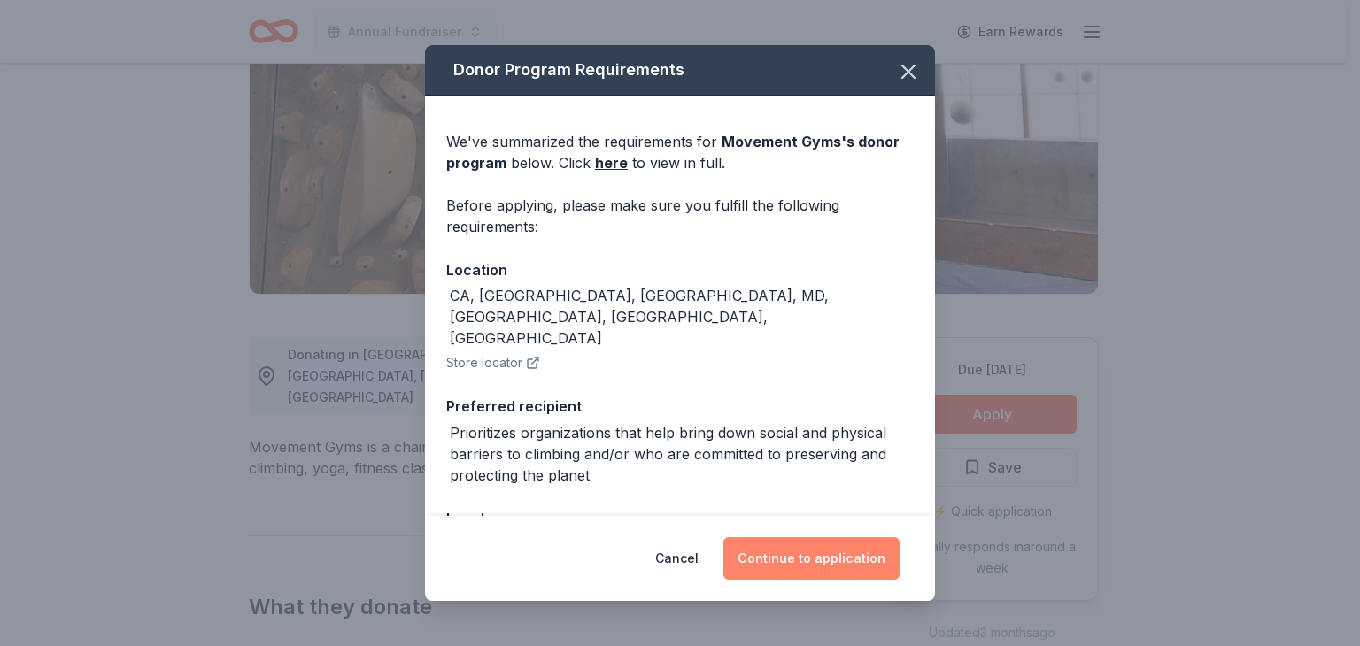
click at [798, 545] on button "Continue to application" at bounding box center [811, 558] width 176 height 42
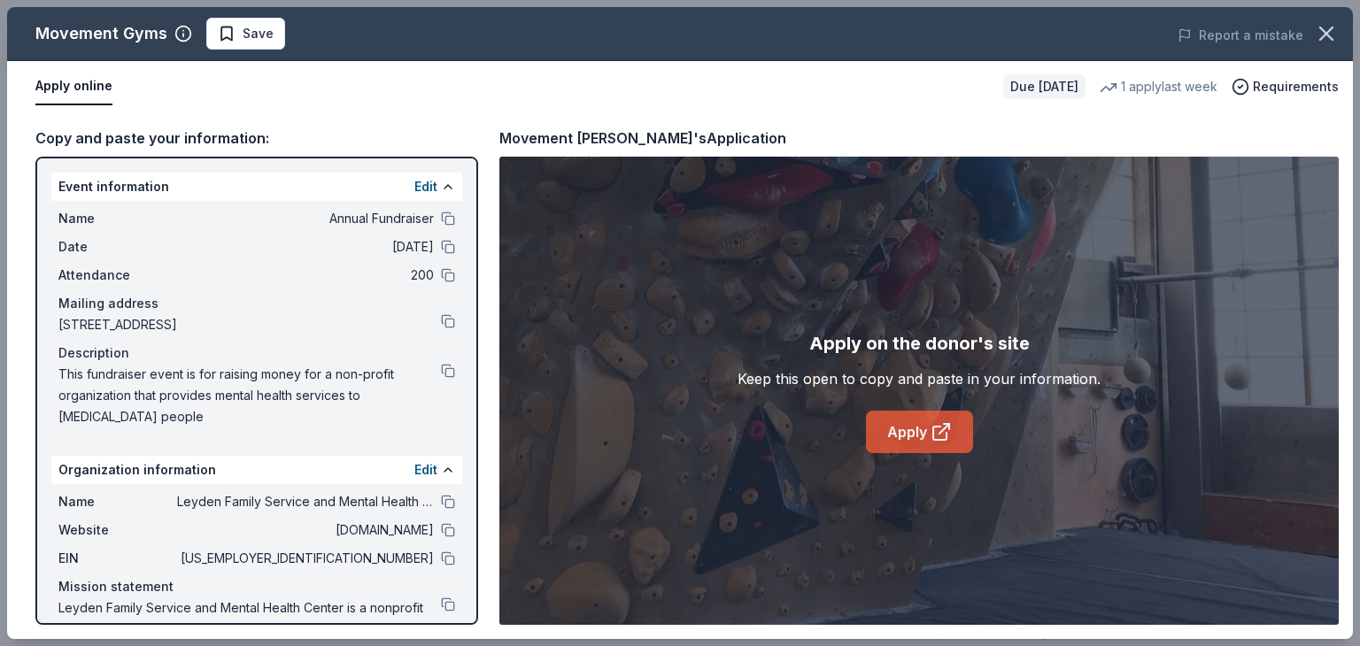
click at [911, 434] on link "Apply" at bounding box center [919, 432] width 107 height 42
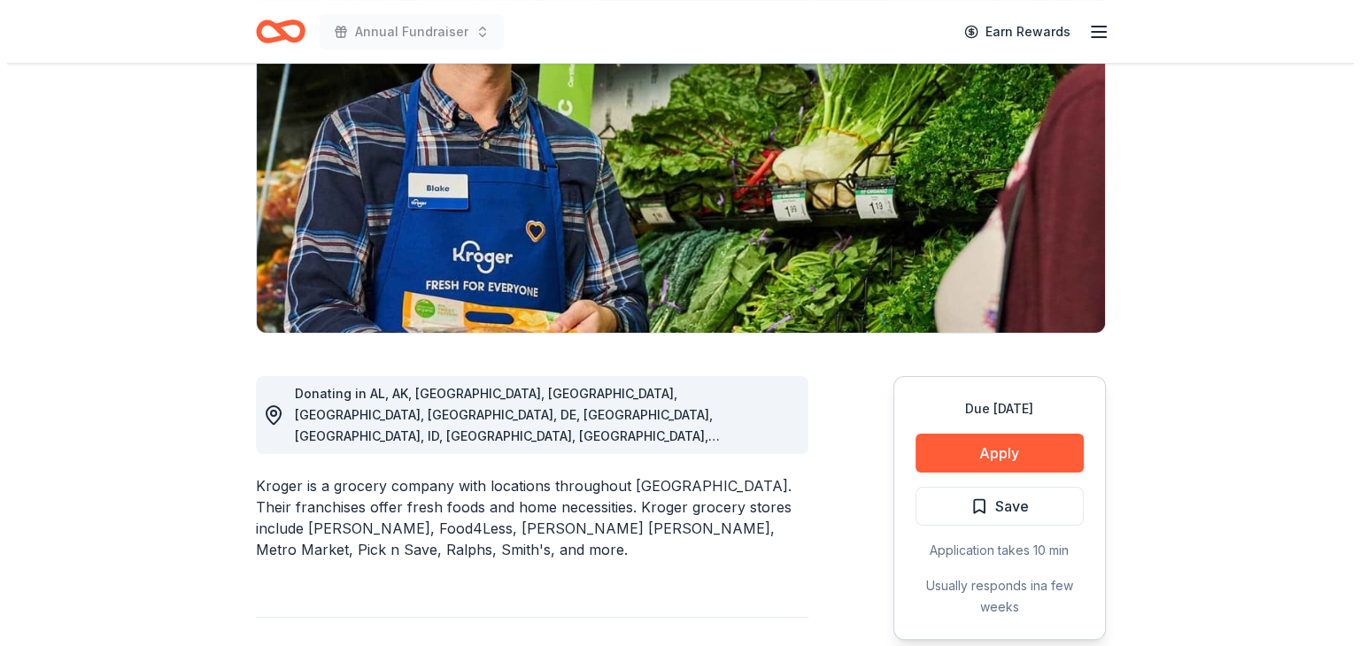
scroll to position [205, 0]
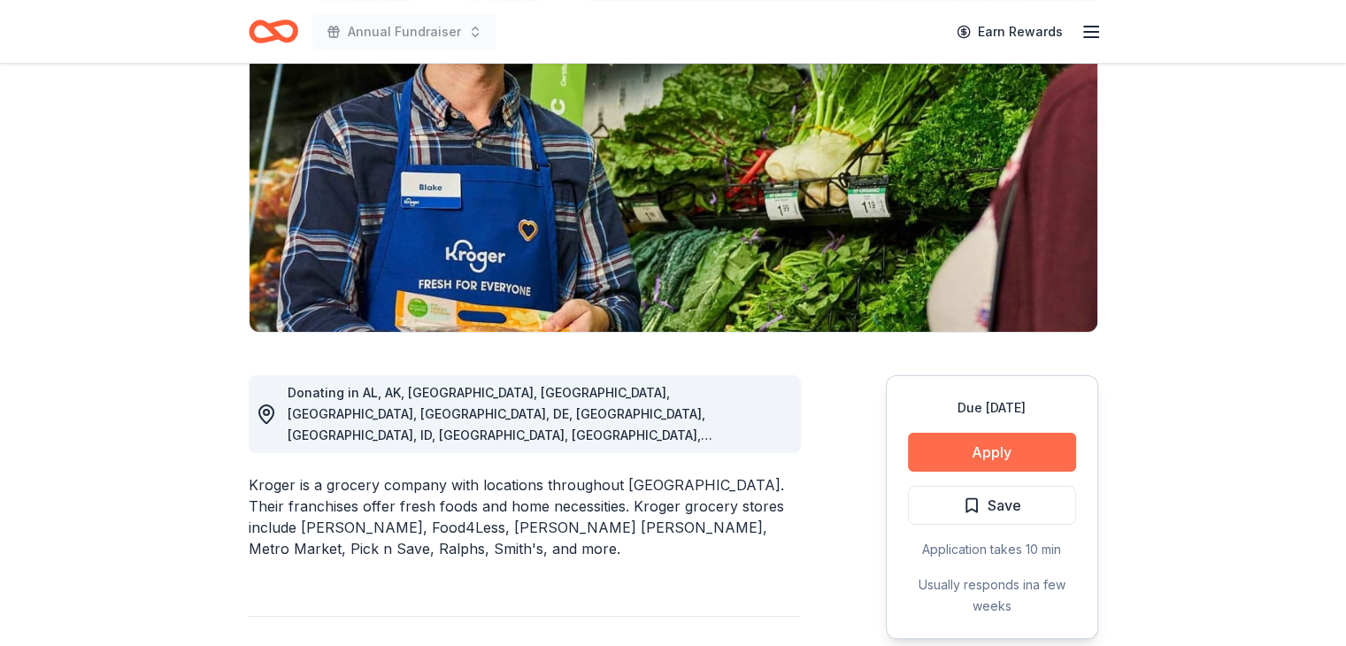
click at [969, 454] on button "Apply" at bounding box center [992, 452] width 168 height 39
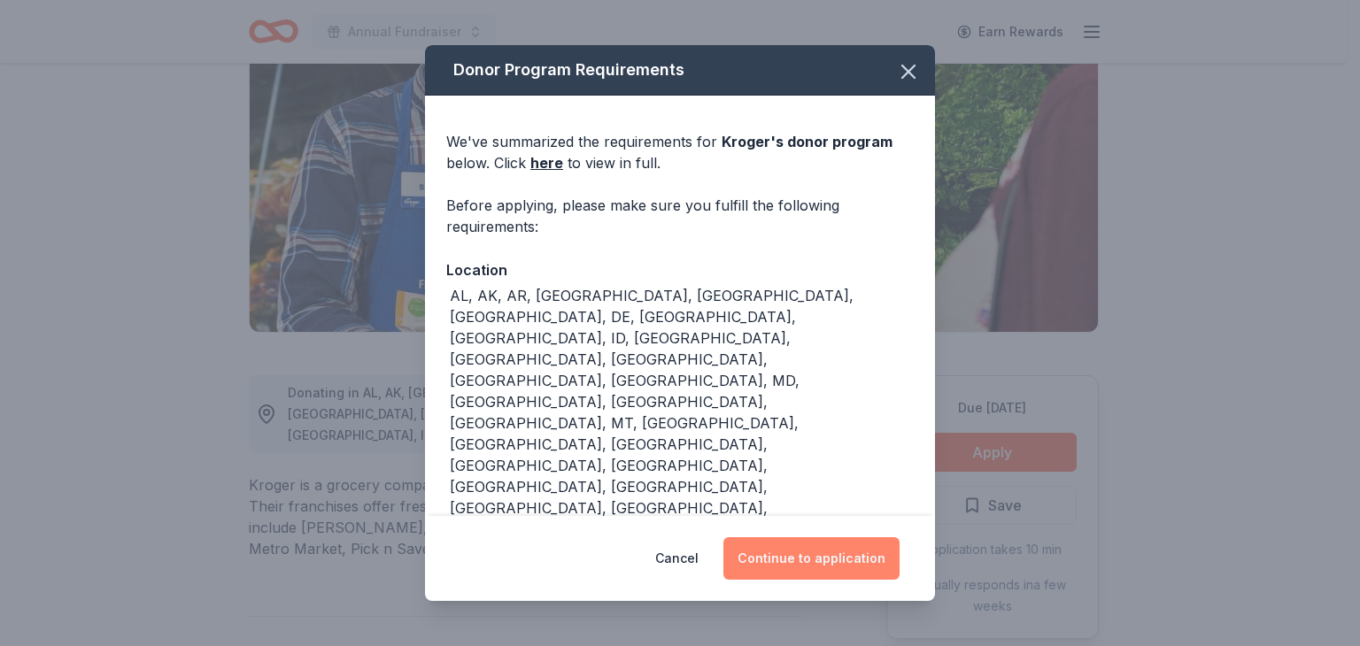
click at [777, 575] on button "Continue to application" at bounding box center [811, 558] width 176 height 42
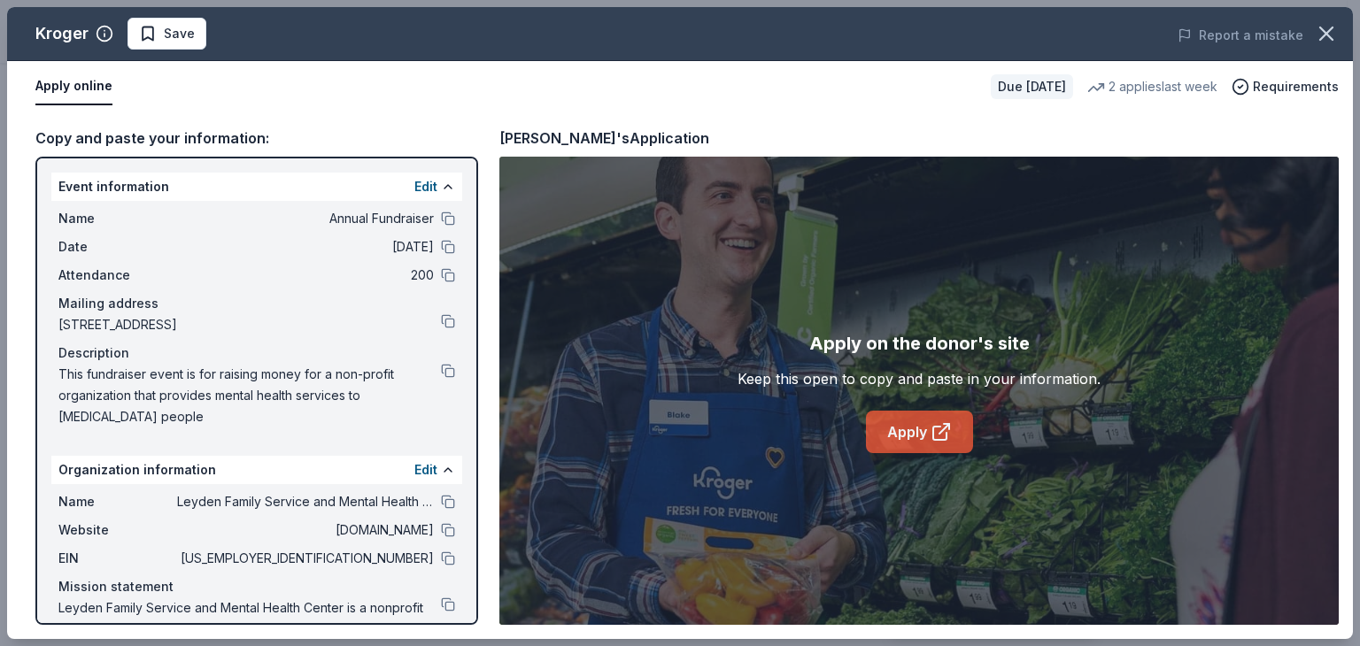
click at [900, 430] on link "Apply" at bounding box center [919, 432] width 107 height 42
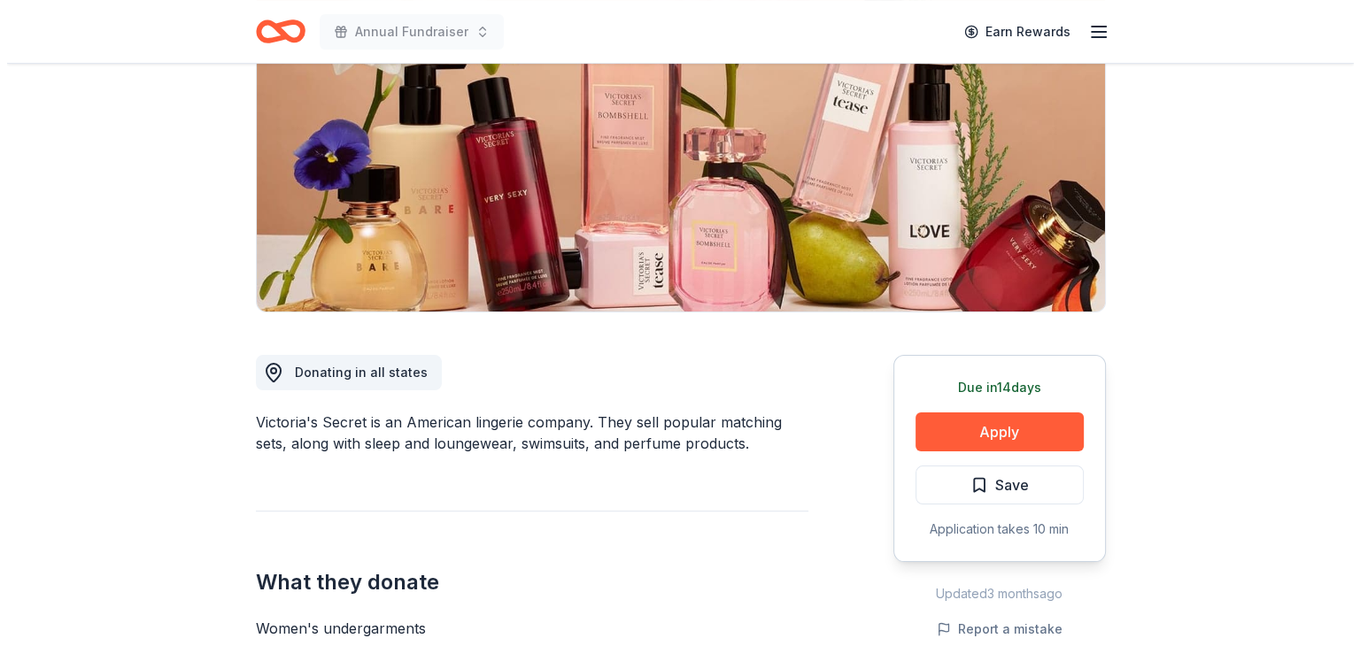
scroll to position [227, 0]
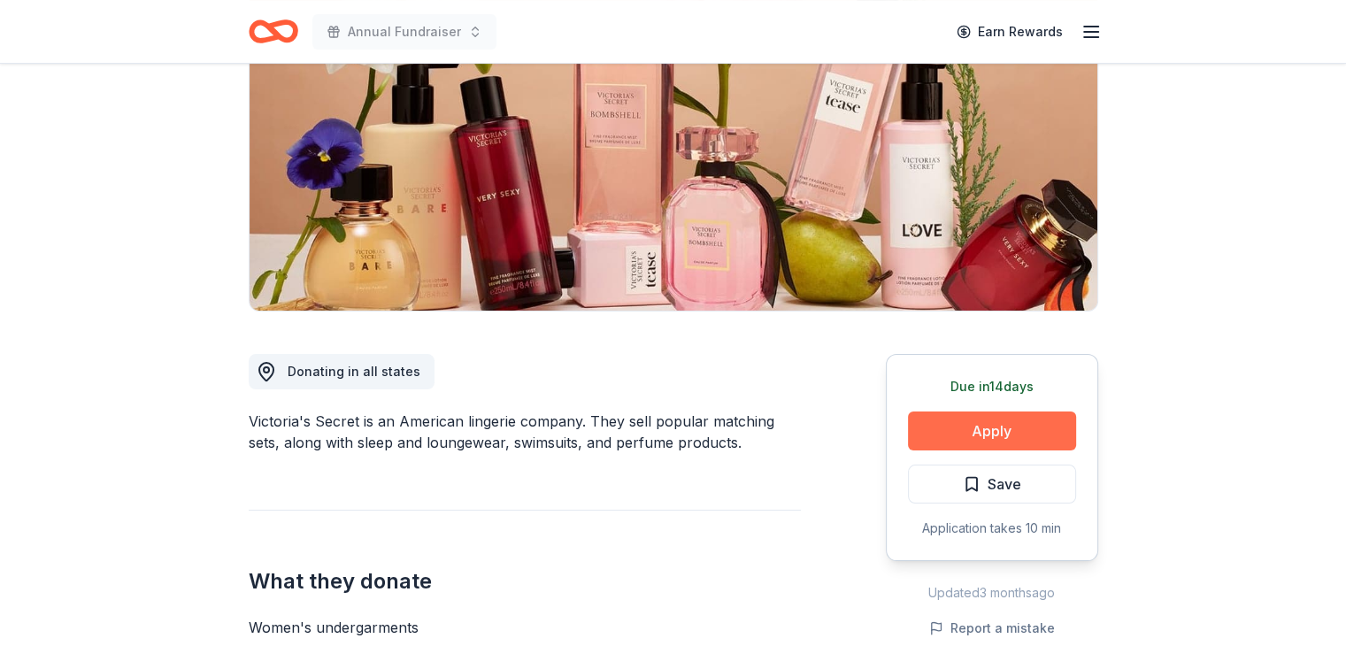
click at [1015, 434] on button "Apply" at bounding box center [992, 431] width 168 height 39
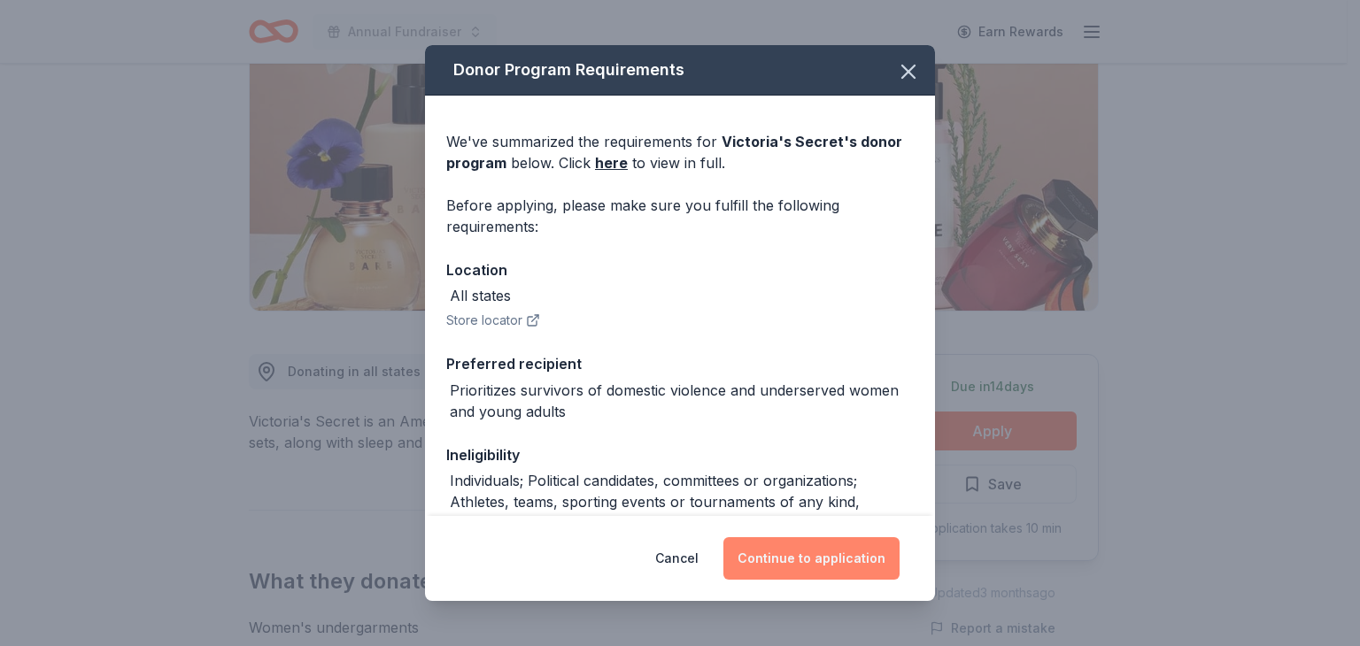
click at [817, 555] on button "Continue to application" at bounding box center [811, 558] width 176 height 42
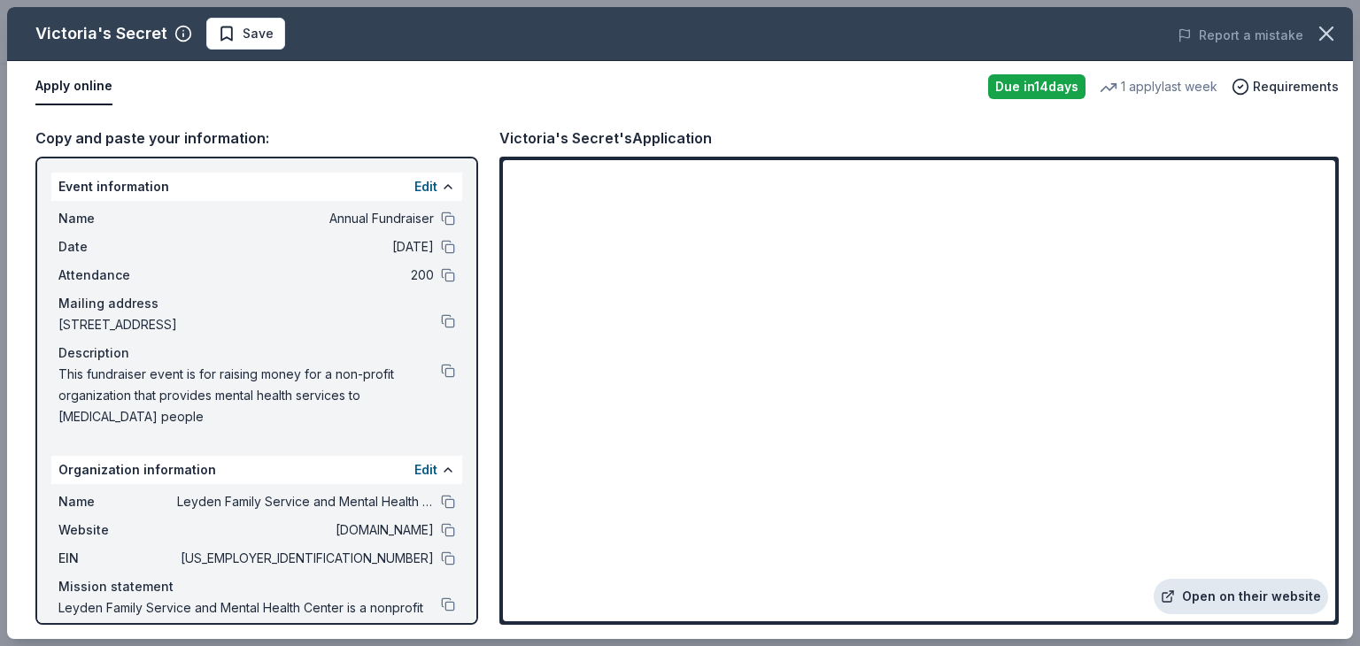
click at [1249, 600] on link "Open on their website" at bounding box center [1241, 596] width 174 height 35
